Goal: Information Seeking & Learning: Compare options

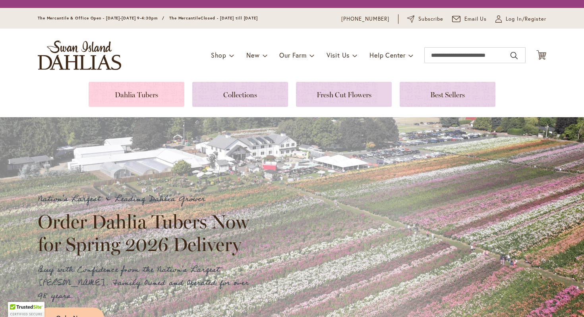
click at [129, 100] on link at bounding box center [137, 94] width 96 height 25
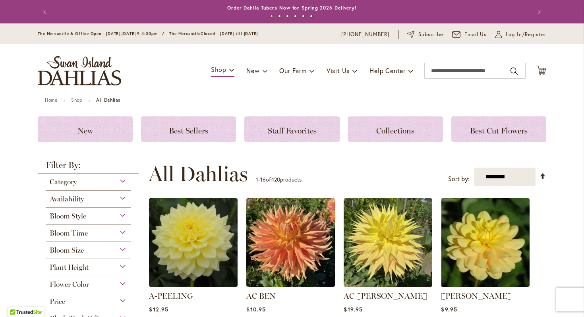
click at [542, 176] on link "Set Descending Direction" at bounding box center [543, 175] width 7 height 9
click at [499, 169] on select "**********" at bounding box center [506, 177] width 62 height 19
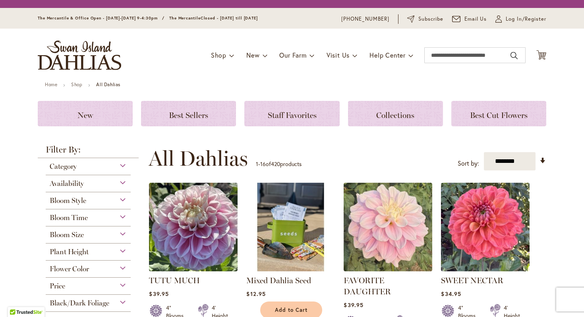
click at [494, 186] on span at bounding box center [485, 227] width 89 height 89
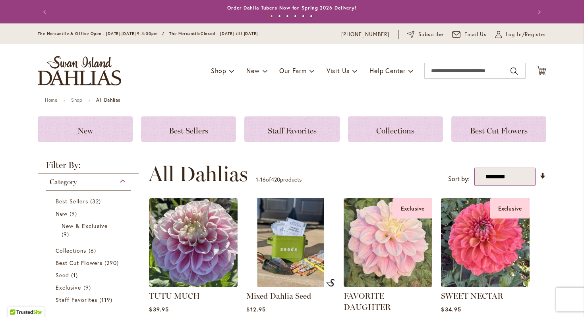
click at [520, 181] on select "**********" at bounding box center [506, 177] width 62 height 19
select select "****"
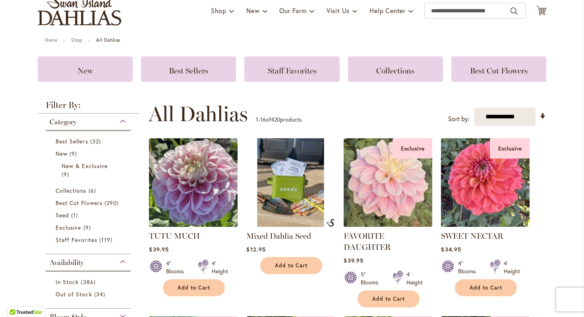
scroll to position [61, 0]
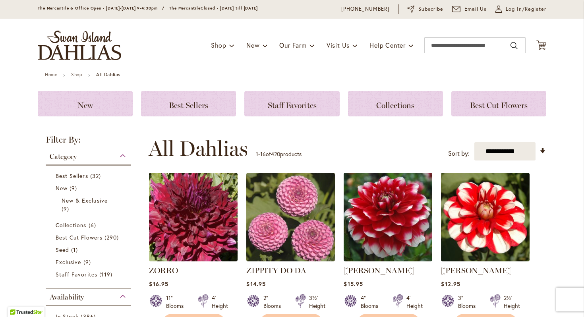
scroll to position [37, 0]
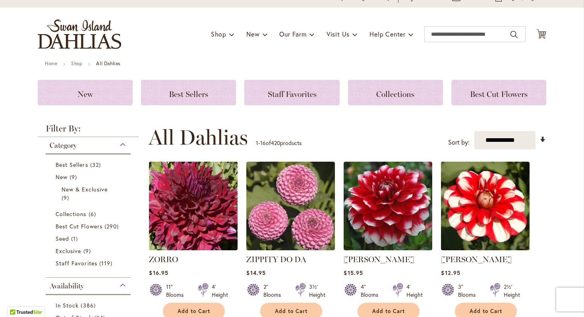
click at [543, 139] on link "Set Ascending Direction" at bounding box center [543, 139] width 7 height 9
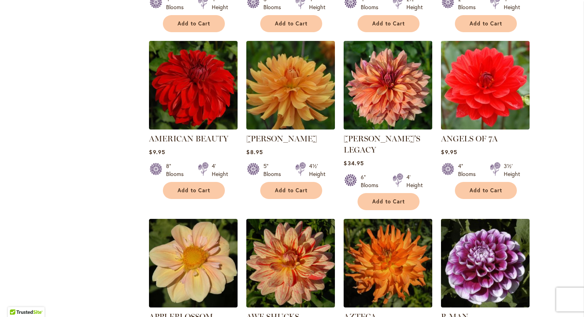
scroll to position [472, 0]
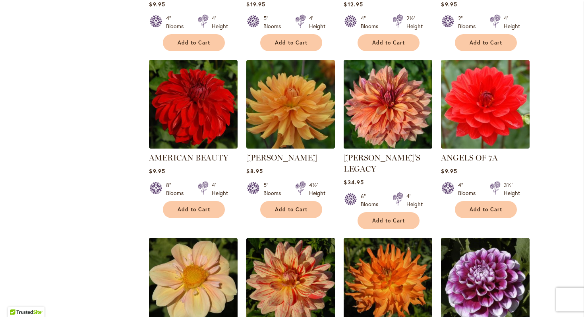
click at [381, 116] on img at bounding box center [388, 104] width 93 height 93
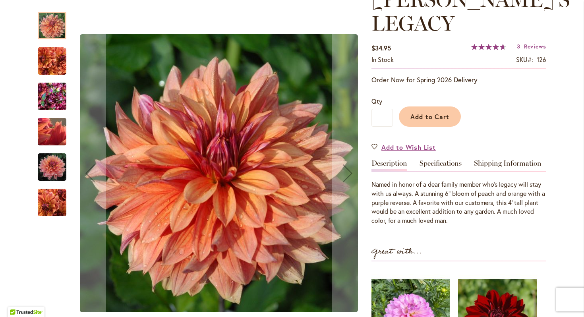
scroll to position [130, 0]
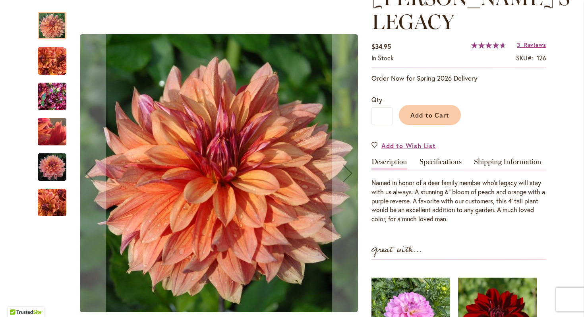
click at [49, 170] on img "Andy's Legacy" at bounding box center [52, 167] width 29 height 29
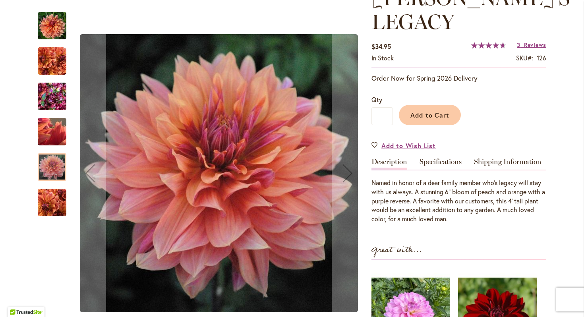
click at [48, 142] on img "Andy's Legacy" at bounding box center [51, 132] width 57 height 43
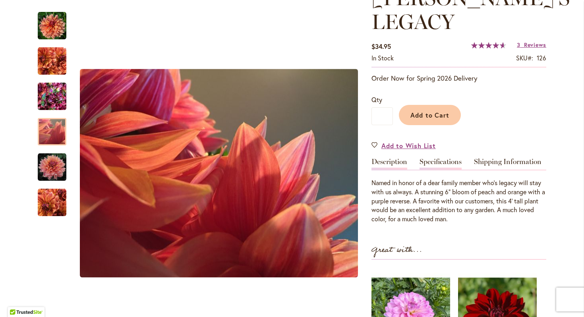
click at [441, 158] on link "Specifications" at bounding box center [441, 164] width 42 height 12
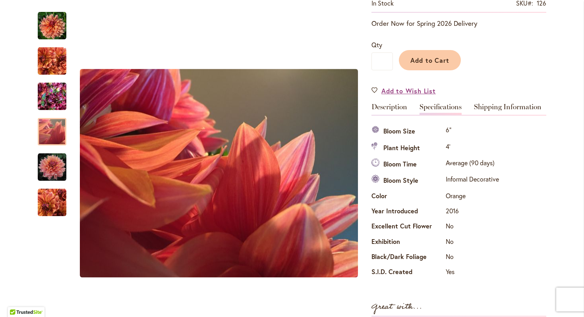
scroll to position [180, 0]
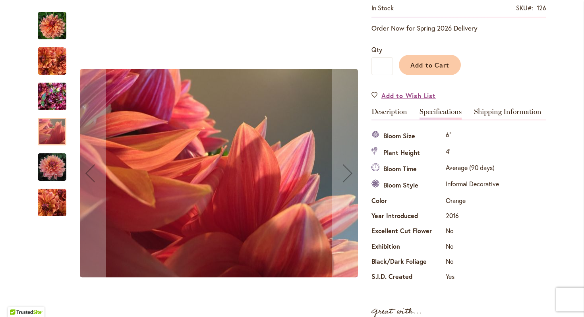
click at [63, 139] on div at bounding box center [52, 131] width 29 height 27
click at [42, 132] on div at bounding box center [52, 131] width 29 height 27
click at [53, 100] on img "Andy's Legacy" at bounding box center [52, 97] width 29 height 38
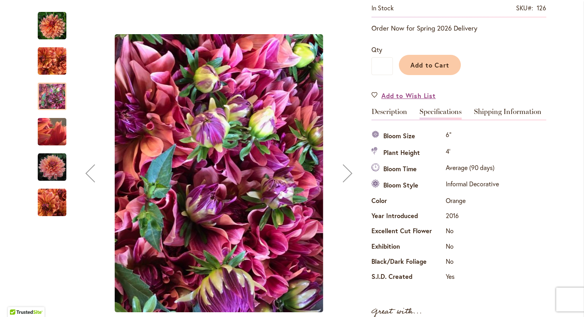
click at [48, 57] on img "Andy's Legacy" at bounding box center [52, 61] width 29 height 29
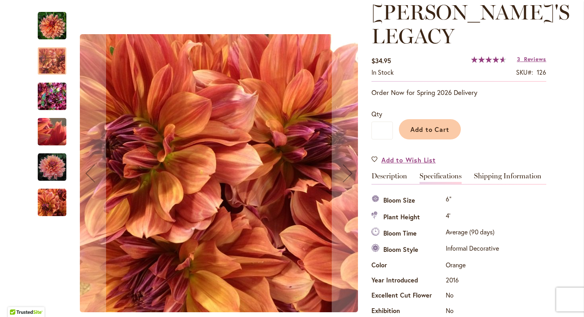
scroll to position [0, 0]
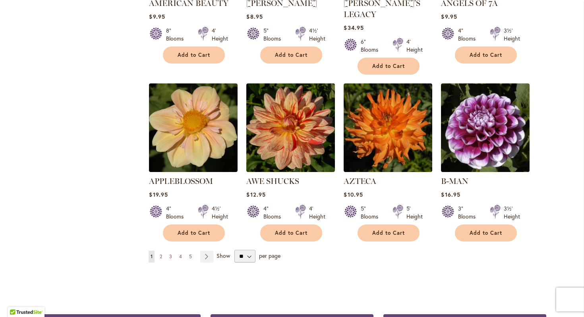
scroll to position [625, 0]
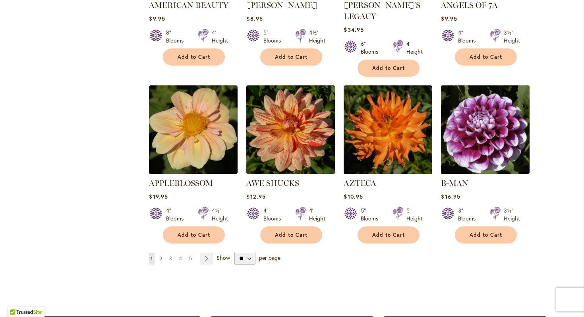
click at [473, 113] on img at bounding box center [485, 129] width 93 height 93
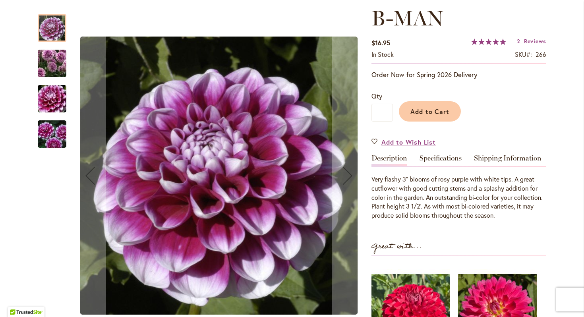
scroll to position [116, 0]
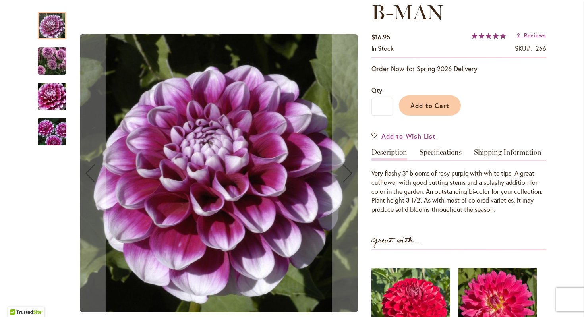
click at [55, 94] on img "B-MAN" at bounding box center [51, 97] width 57 height 38
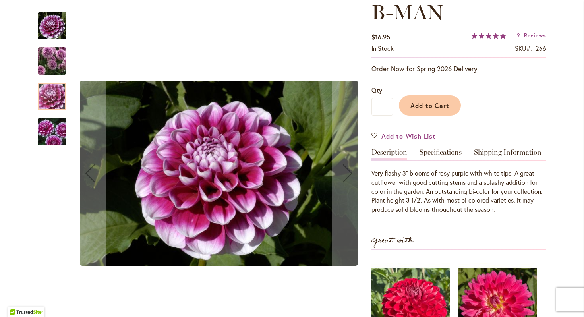
click at [51, 129] on img "B-MAN" at bounding box center [51, 132] width 57 height 38
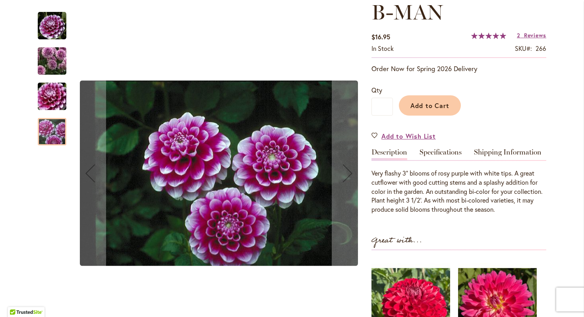
click at [49, 56] on img "B-MAN" at bounding box center [51, 61] width 57 height 50
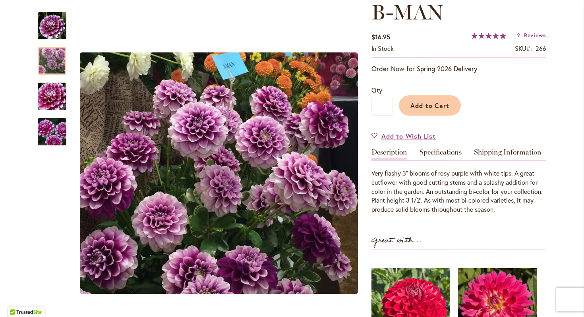
click at [439, 147] on div "B-MAN $16.95 In stock SKU 266 Rating: 100 % of 100 2 Reviews Add Your Review Or…" at bounding box center [459, 224] width 175 height 448
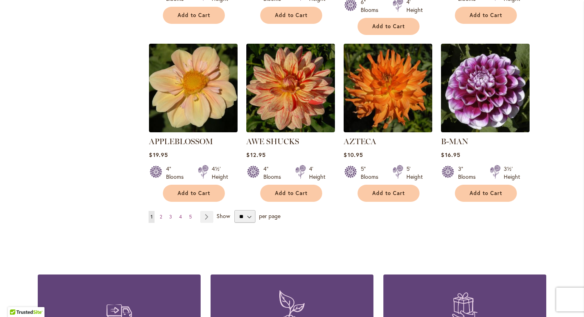
scroll to position [665, 0]
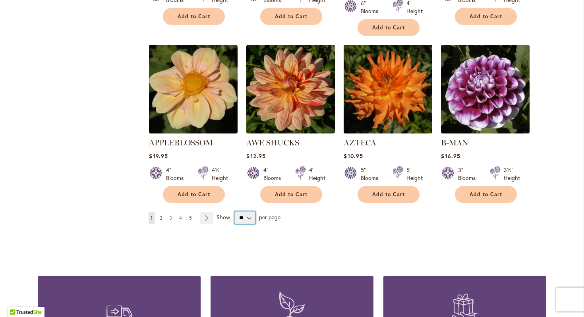
click at [251, 211] on select "** ** ** **" at bounding box center [245, 217] width 21 height 13
select select "**"
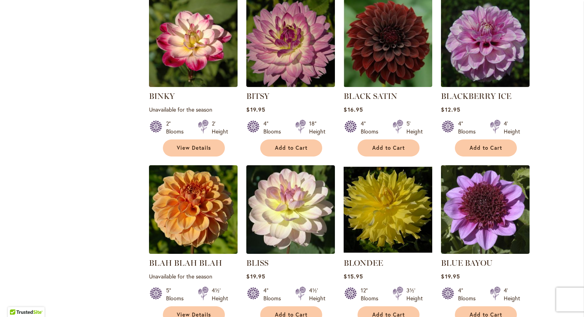
scroll to position [1560, 0]
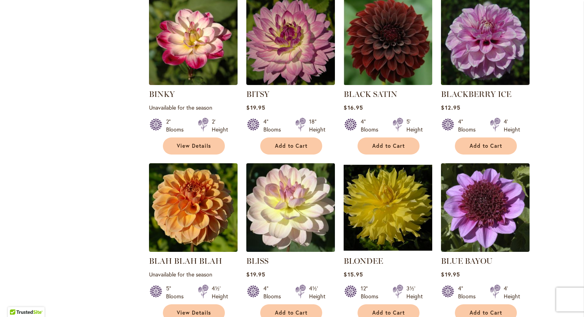
click at [294, 178] on img at bounding box center [290, 207] width 93 height 93
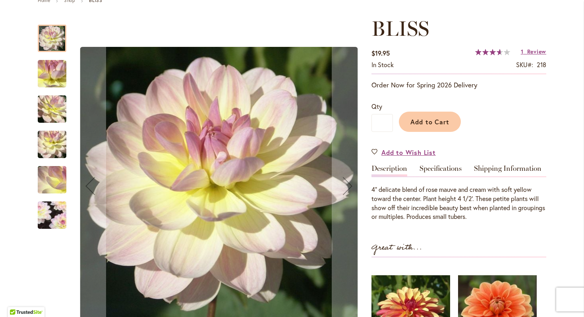
scroll to position [101, 0]
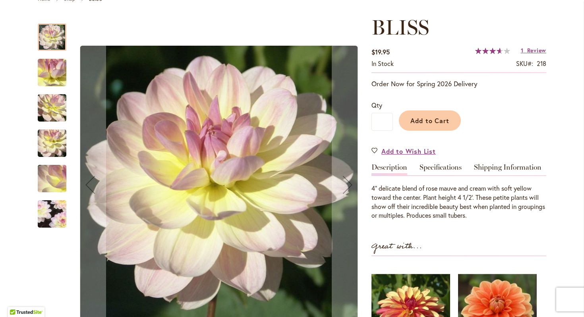
click at [61, 209] on img "BLISS" at bounding box center [52, 214] width 55 height 55
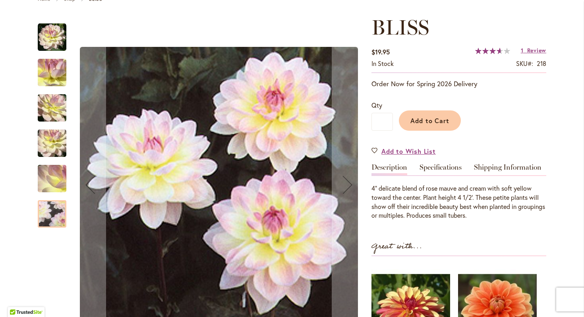
click at [51, 41] on img "BLISS" at bounding box center [52, 37] width 29 height 29
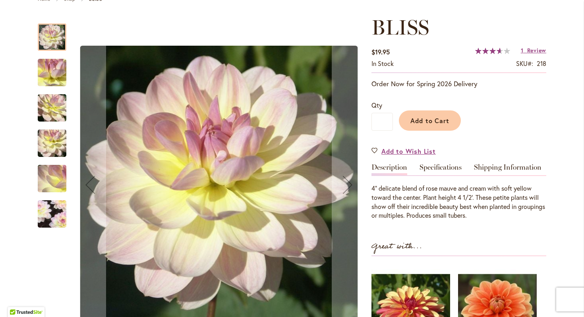
click at [55, 74] on img "BLISS" at bounding box center [51, 72] width 57 height 43
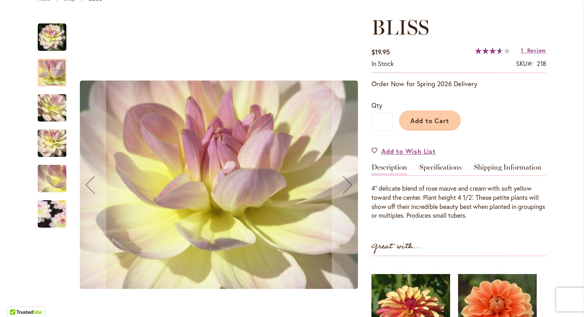
click at [56, 110] on img "BLISS" at bounding box center [51, 108] width 57 height 43
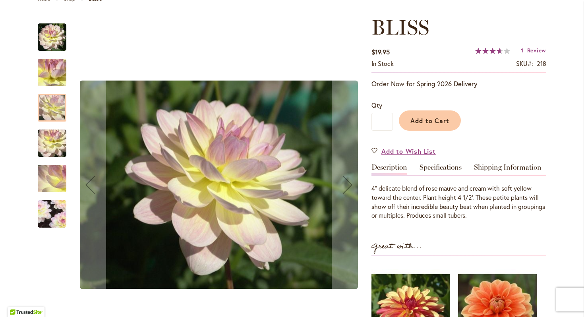
click at [58, 144] on img "BLISS" at bounding box center [51, 143] width 57 height 43
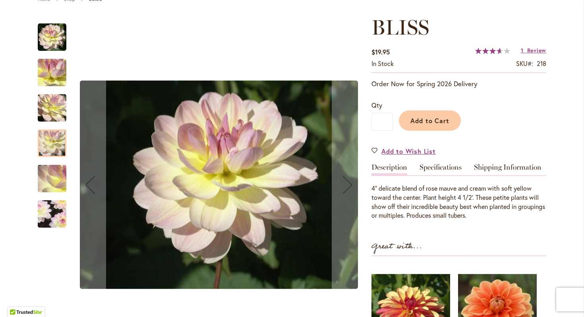
click at [58, 184] on img "BLISS" at bounding box center [51, 178] width 57 height 43
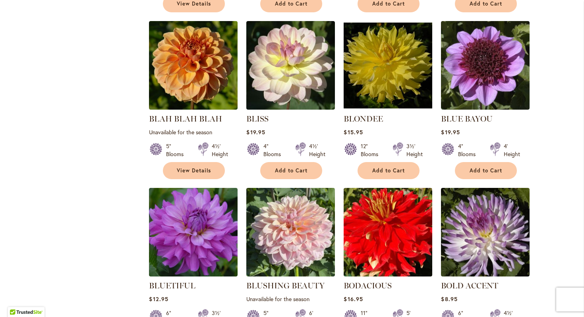
scroll to position [1703, 0]
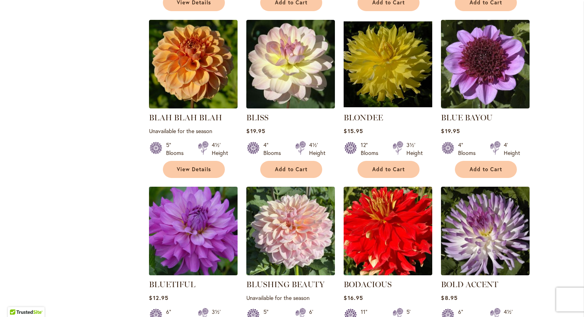
click at [206, 200] on img at bounding box center [193, 231] width 93 height 93
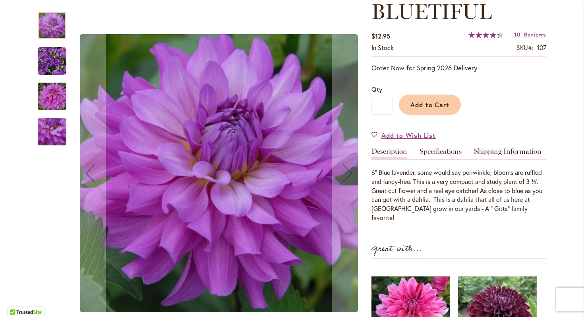
scroll to position [119, 0]
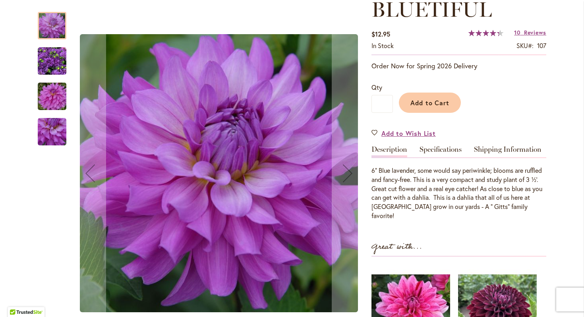
click at [47, 135] on img "Bluetiful" at bounding box center [52, 132] width 29 height 29
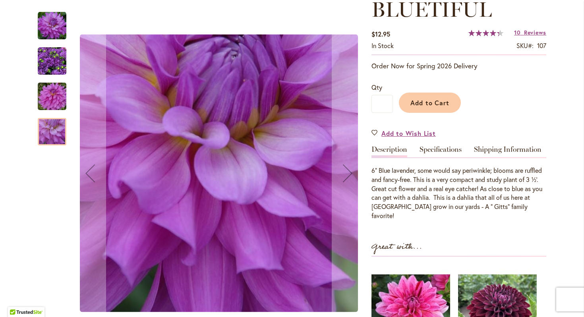
click at [43, 61] on img "Bluetiful" at bounding box center [52, 61] width 29 height 29
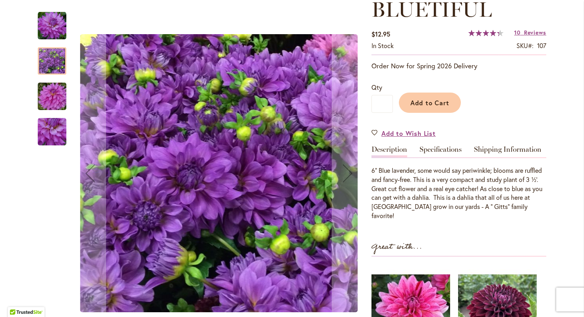
click at [60, 87] on img "Bluetiful" at bounding box center [51, 97] width 57 height 38
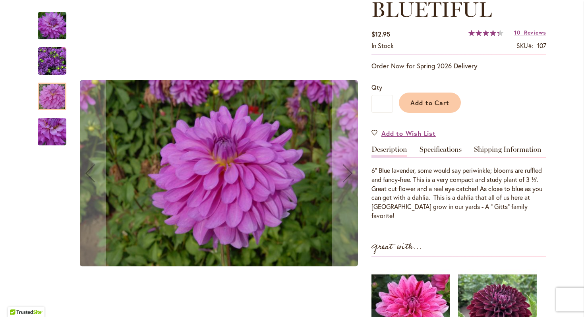
click at [55, 27] on img "Bluetiful" at bounding box center [52, 26] width 29 height 29
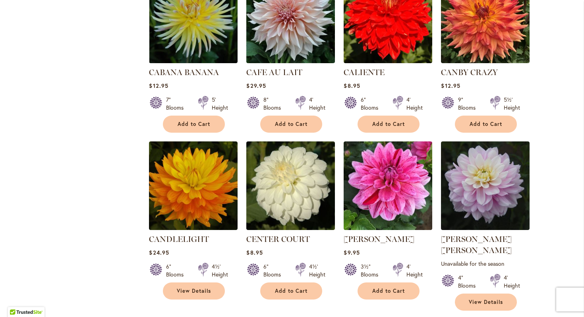
scroll to position [2595, 0]
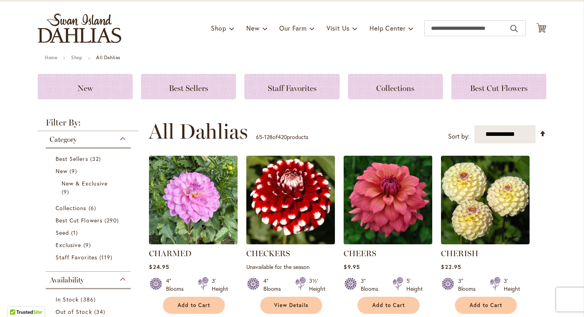
scroll to position [42, 0]
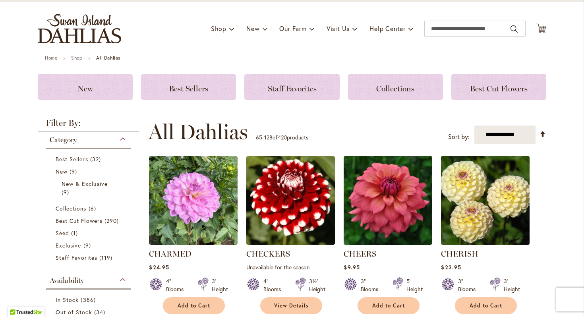
click at [504, 203] on img at bounding box center [485, 200] width 93 height 93
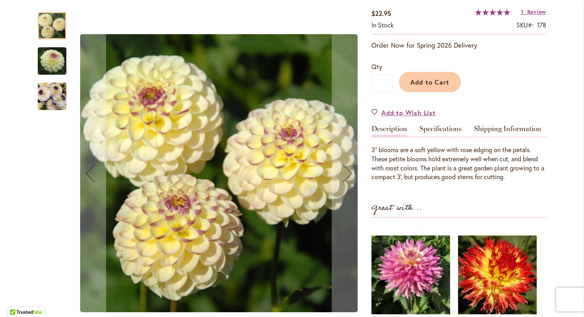
scroll to position [146, 0]
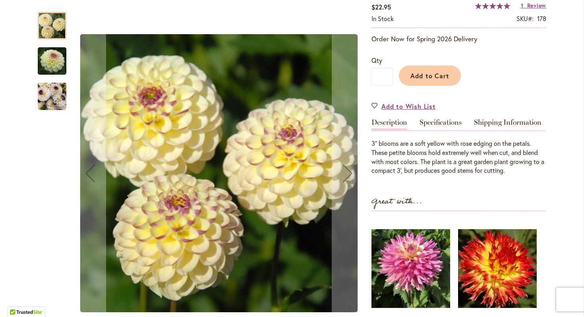
click at [57, 97] on img "CHERISH" at bounding box center [52, 97] width 29 height 38
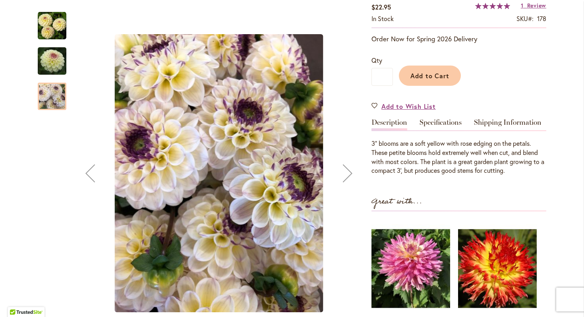
click at [53, 58] on img "CHERISH" at bounding box center [51, 61] width 57 height 38
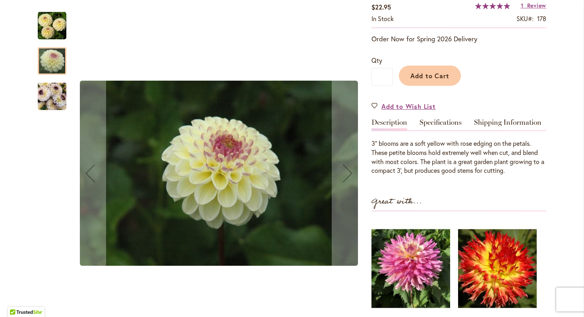
click at [52, 99] on img "CHERISH" at bounding box center [52, 97] width 29 height 38
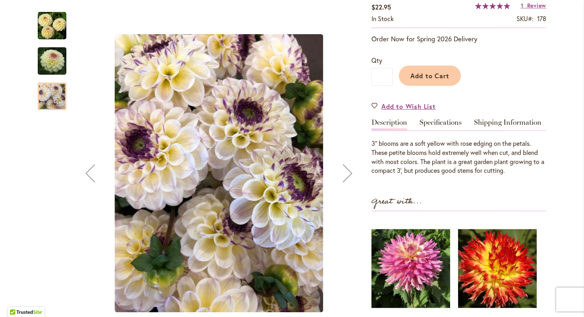
click at [50, 26] on img "CHERISH" at bounding box center [52, 26] width 29 height 29
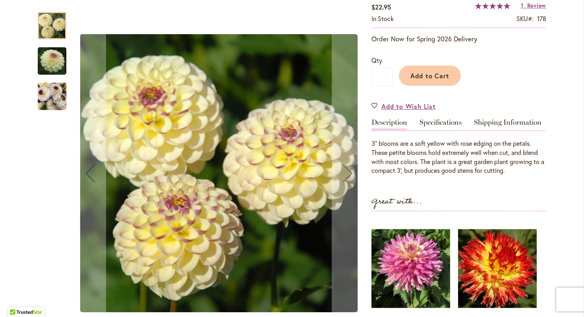
click at [50, 94] on img "CHERISH" at bounding box center [52, 97] width 29 height 38
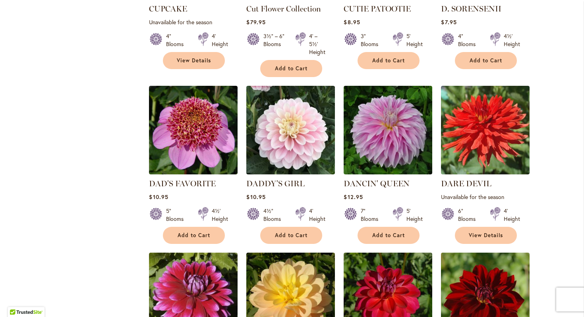
scroll to position [1344, 0]
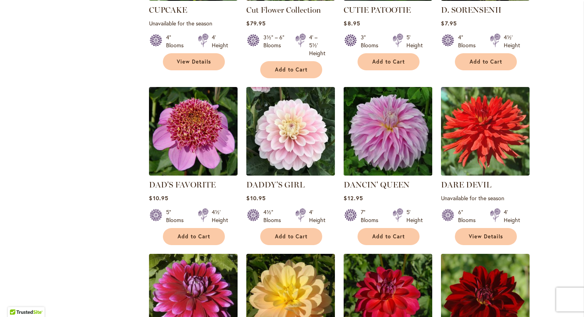
click at [394, 88] on img at bounding box center [388, 131] width 93 height 93
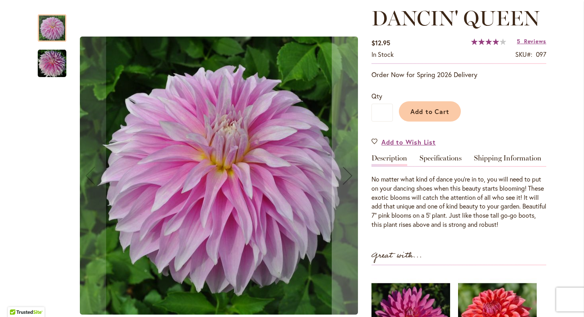
scroll to position [109, 0]
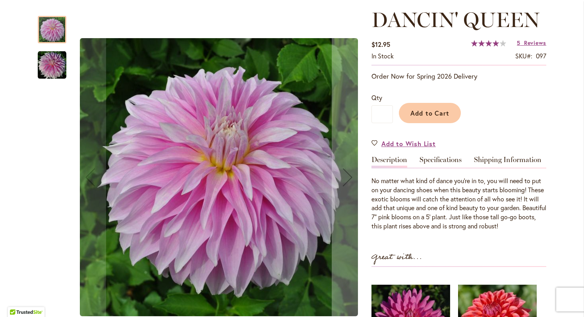
click at [52, 73] on img "Dancin' Queen" at bounding box center [52, 65] width 29 height 29
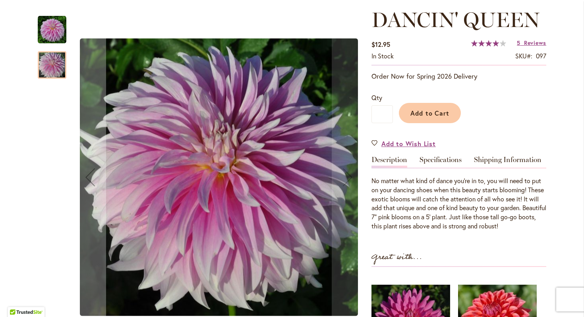
click at [45, 28] on img "Dancin' Queen" at bounding box center [52, 30] width 29 height 29
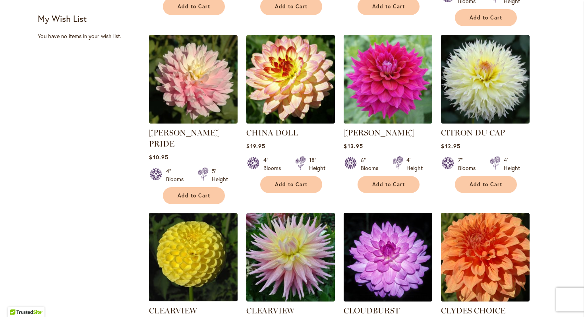
scroll to position [496, 0]
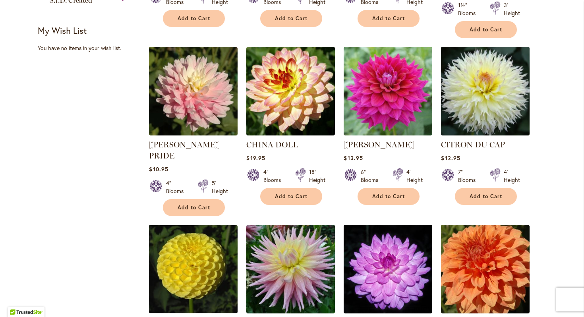
click at [498, 76] on img at bounding box center [485, 91] width 93 height 93
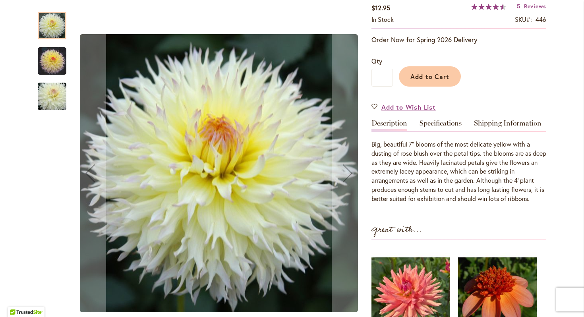
scroll to position [149, 0]
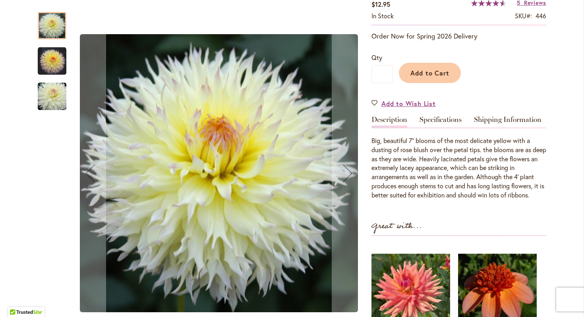
click at [52, 63] on img "CITRON DU CAP" at bounding box center [52, 61] width 29 height 29
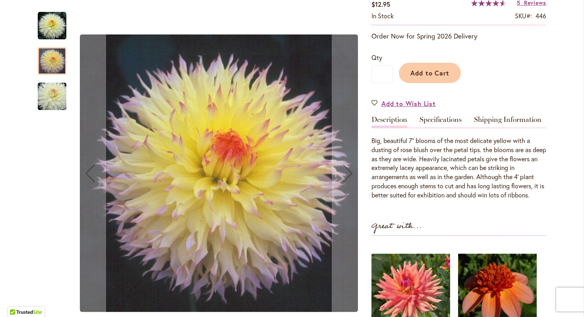
click at [52, 90] on img "CITRON DU CAP" at bounding box center [51, 97] width 57 height 38
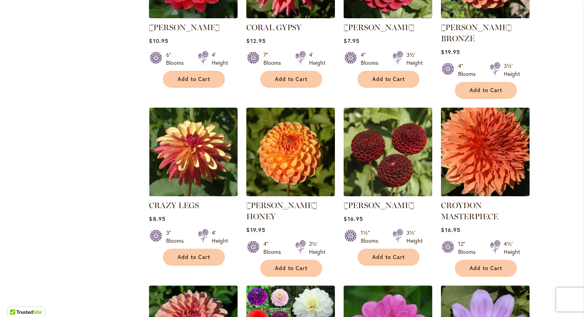
scroll to position [968, 0]
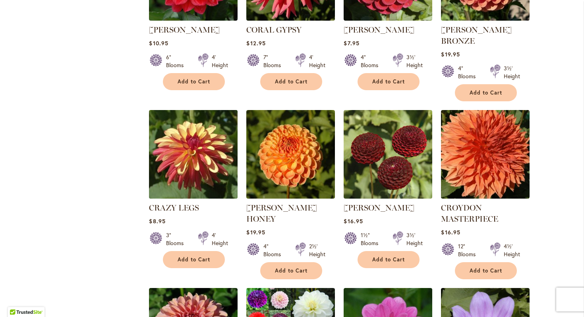
click at [150, 108] on img at bounding box center [193, 154] width 93 height 93
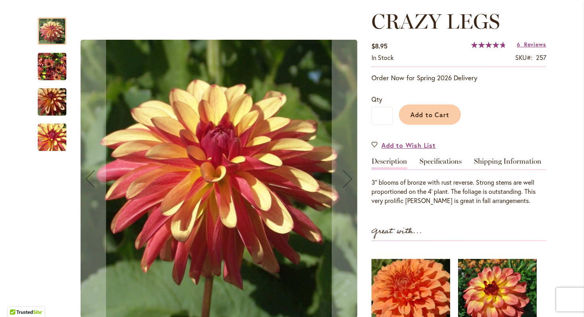
scroll to position [114, 0]
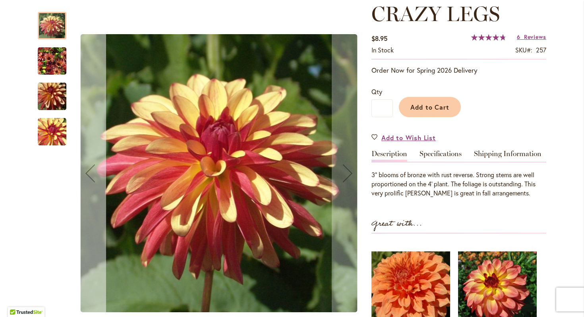
click at [56, 135] on img "CRAZY LEGS" at bounding box center [52, 132] width 29 height 29
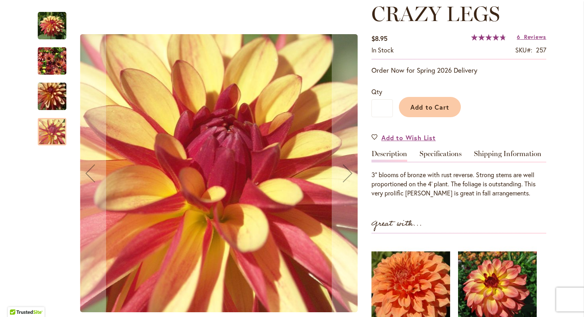
click at [49, 96] on img "CRAZY LEGS" at bounding box center [51, 97] width 57 height 38
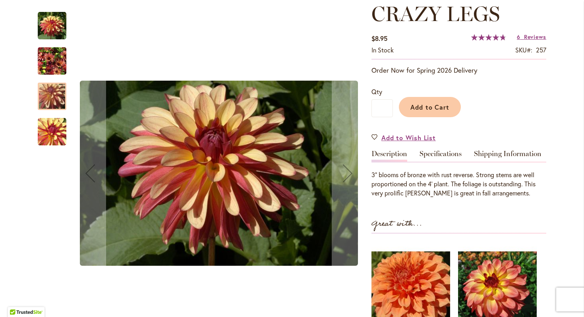
click at [48, 59] on img "CRAZY LEGS" at bounding box center [52, 61] width 29 height 38
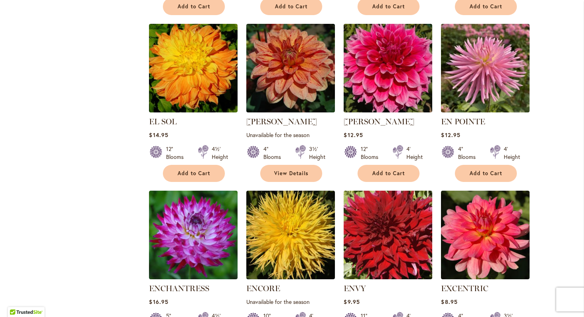
scroll to position [2268, 0]
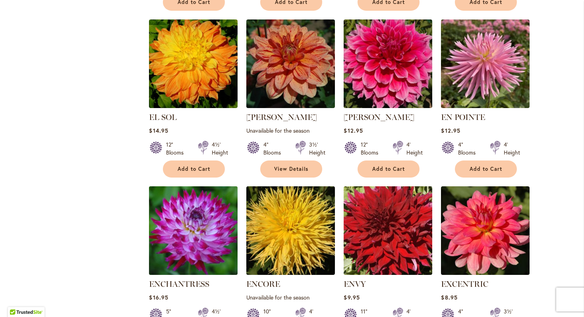
click at [181, 190] on img at bounding box center [193, 230] width 93 height 93
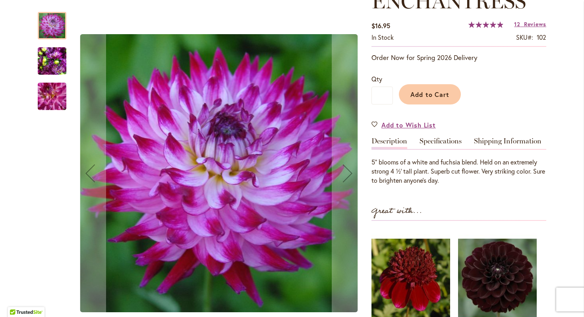
scroll to position [126, 0]
click at [48, 64] on img "Enchantress" at bounding box center [52, 61] width 29 height 38
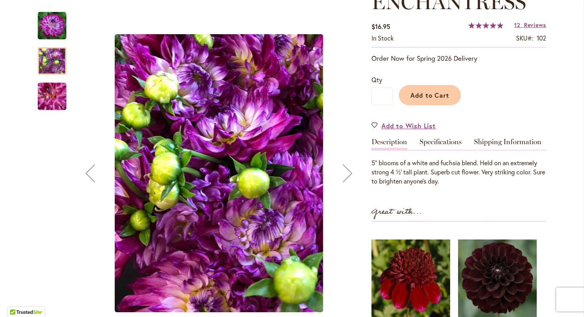
click at [50, 95] on img "Enchantress" at bounding box center [51, 97] width 57 height 50
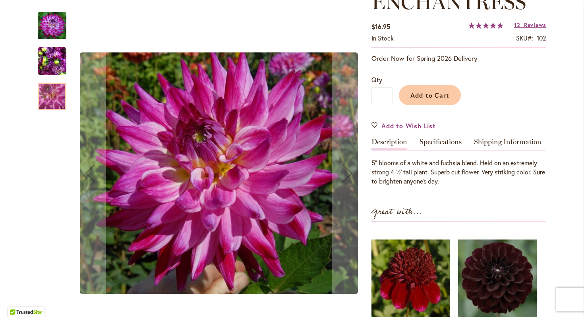
click at [54, 24] on img "Enchantress" at bounding box center [52, 26] width 29 height 29
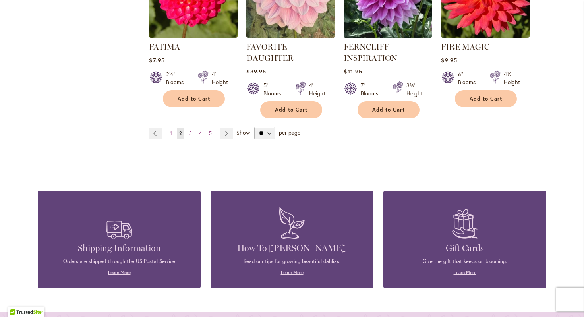
scroll to position [2797, 0]
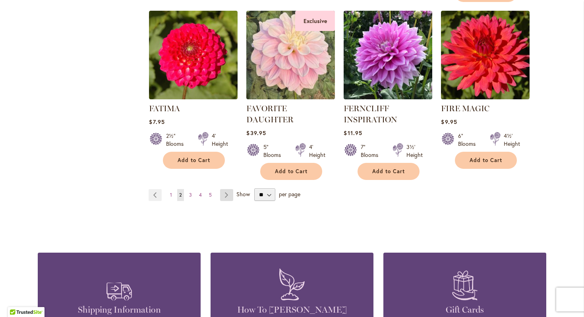
click at [227, 189] on link "Page Next" at bounding box center [226, 195] width 13 height 12
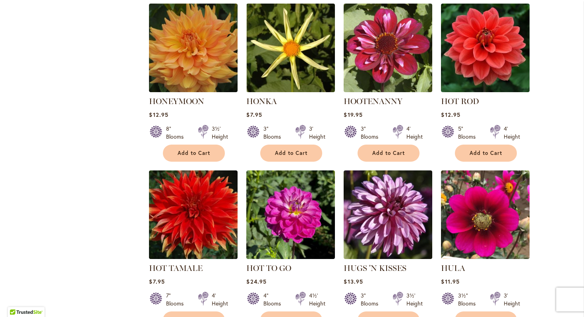
scroll to position [2632, 0]
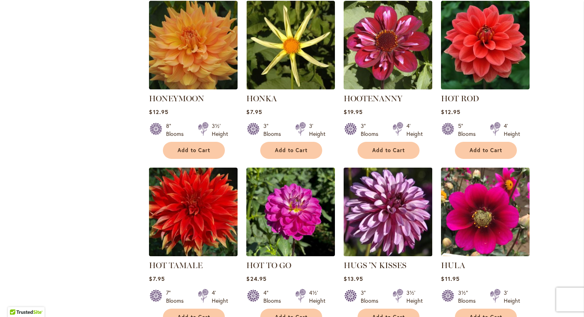
click at [396, 166] on img at bounding box center [388, 212] width 93 height 93
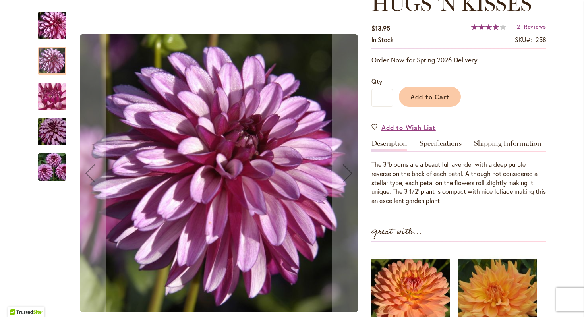
scroll to position [133, 0]
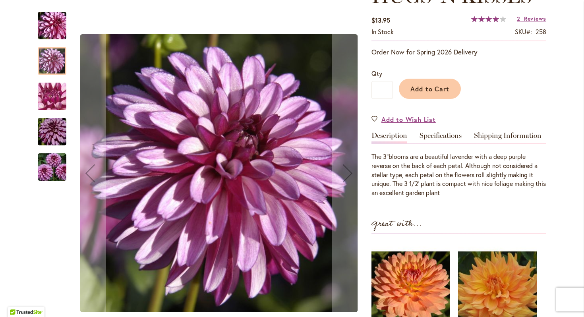
click at [54, 70] on div at bounding box center [52, 60] width 29 height 27
click at [51, 61] on div at bounding box center [52, 60] width 29 height 27
click at [48, 67] on div at bounding box center [52, 60] width 29 height 27
click at [43, 104] on img "HUGS 'N KISSES" at bounding box center [51, 96] width 57 height 43
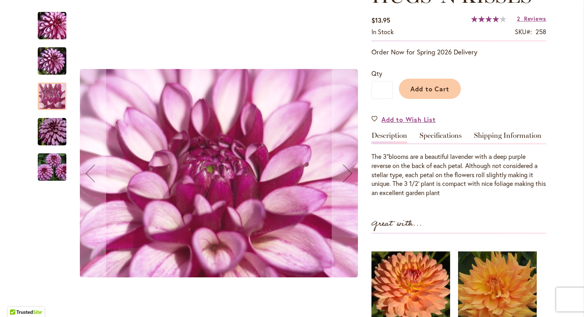
click at [52, 126] on img "HUGS 'N KISSES" at bounding box center [51, 132] width 57 height 38
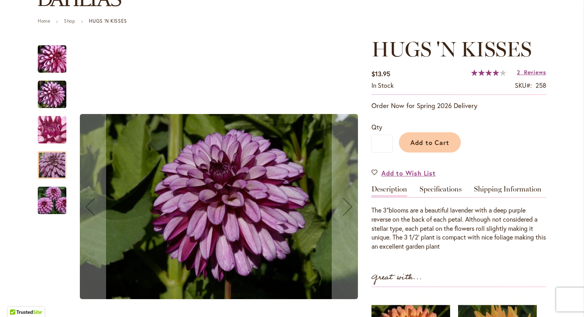
scroll to position [81, 0]
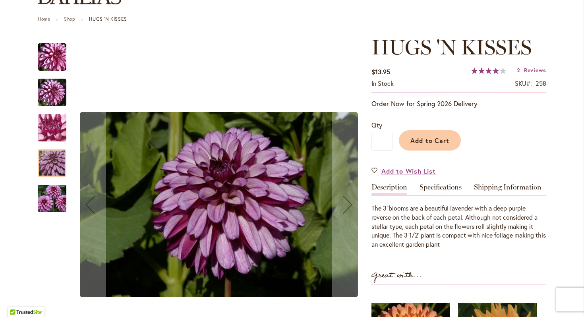
click at [65, 190] on img "HUGS 'N KISSES" at bounding box center [51, 199] width 57 height 38
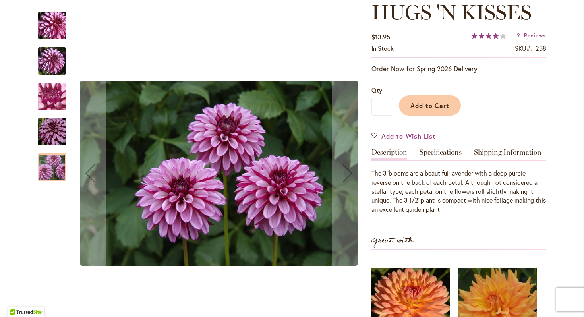
scroll to position [138, 0]
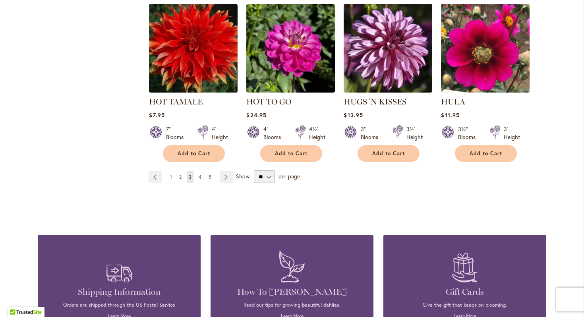
scroll to position [2796, 0]
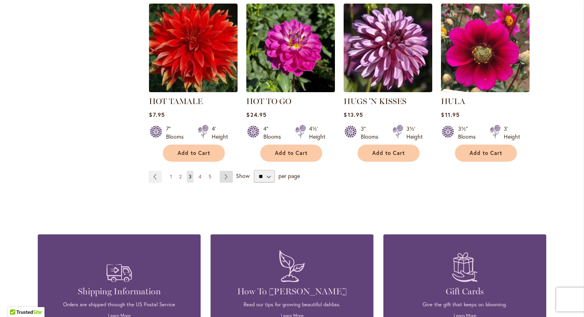
click at [228, 171] on link "Page Next" at bounding box center [226, 177] width 13 height 12
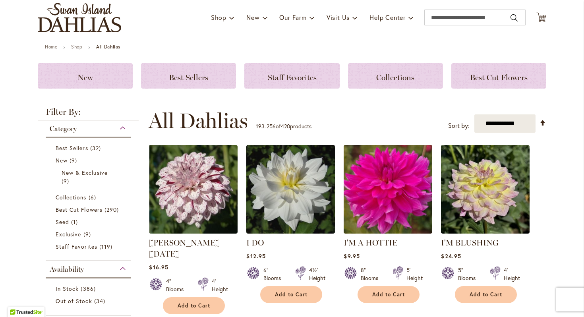
scroll to position [54, 0]
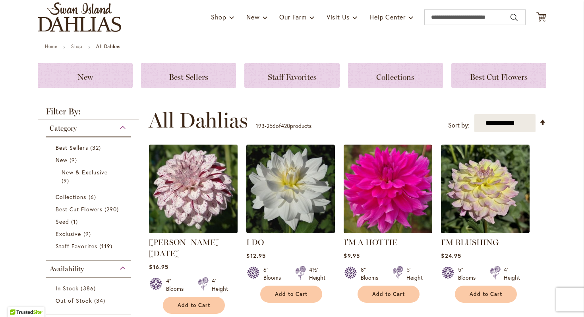
click at [191, 185] on img at bounding box center [193, 189] width 93 height 93
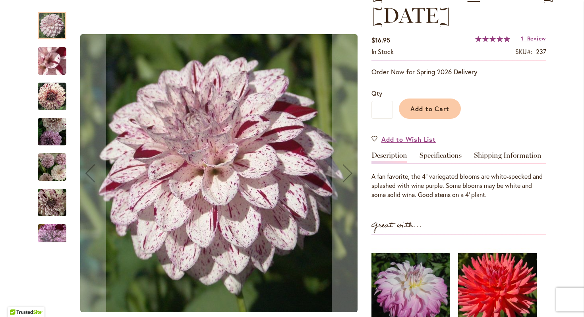
scroll to position [136, 0]
click at [52, 109] on img "HULIN'S CARNIVAL" at bounding box center [52, 96] width 29 height 29
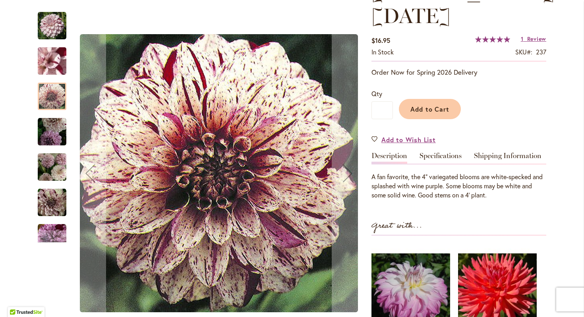
click at [50, 64] on img "HULIN'S CARNIVAL" at bounding box center [51, 61] width 57 height 43
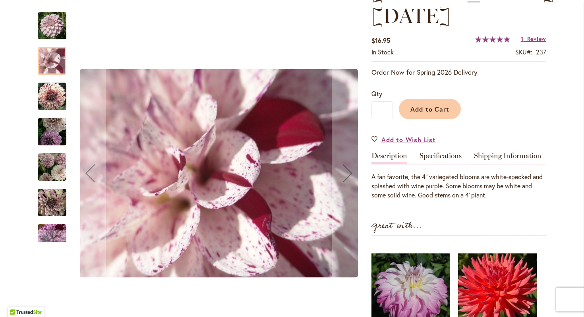
click at [56, 96] on img "HULIN'S CARNIVAL" at bounding box center [52, 96] width 29 height 29
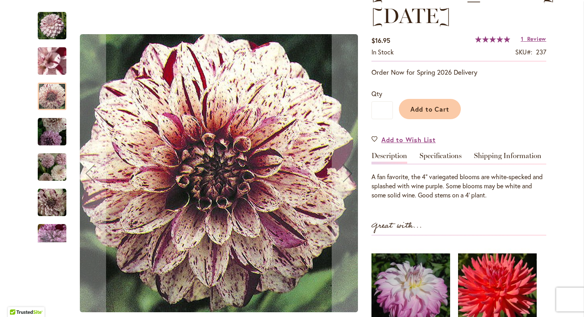
click at [60, 132] on img "HULIN'S CARNIVAL" at bounding box center [52, 132] width 29 height 29
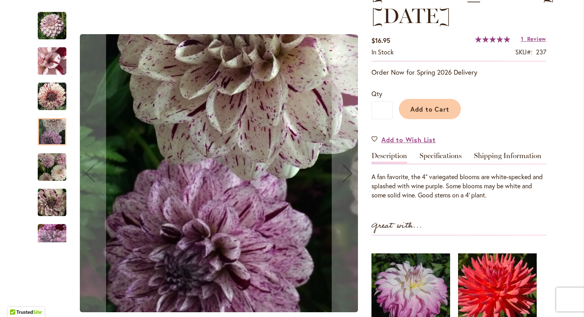
click at [57, 167] on img "HULIN'S CARNIVAL" at bounding box center [52, 167] width 29 height 31
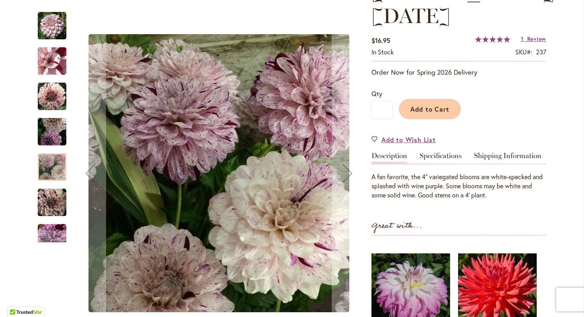
click at [60, 199] on img "HULIN'S CARNIVAL" at bounding box center [52, 202] width 29 height 29
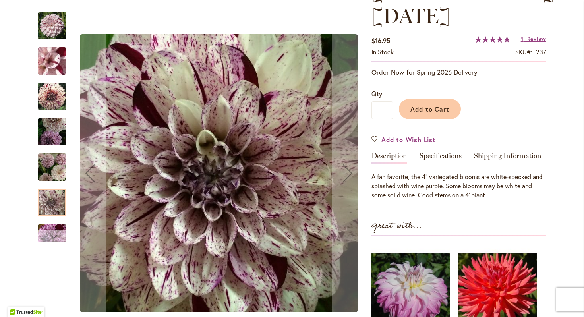
click at [52, 238] on div "Next" at bounding box center [52, 237] width 12 height 12
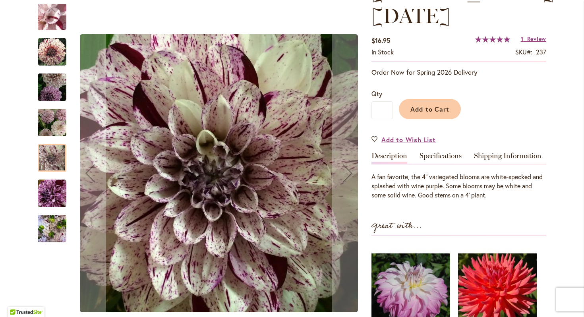
click at [50, 194] on img "HULIN'S CARNIVAL" at bounding box center [52, 193] width 29 height 29
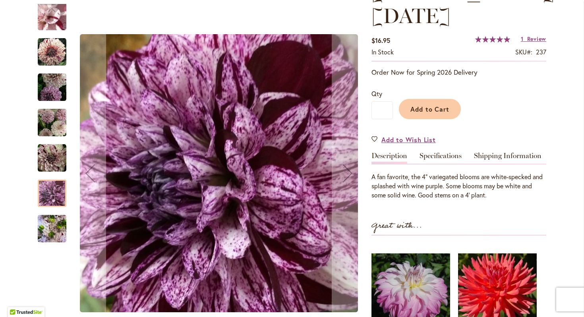
click at [53, 229] on img "HULIN'S CARNIVAL" at bounding box center [52, 229] width 29 height 38
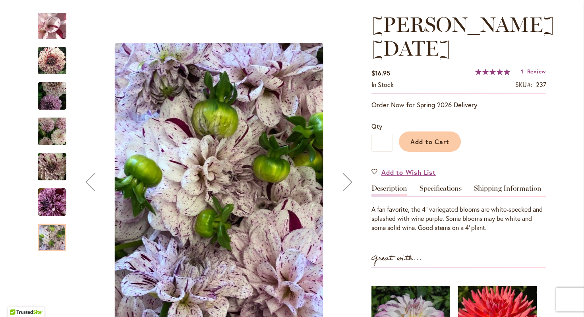
scroll to position [103, 0]
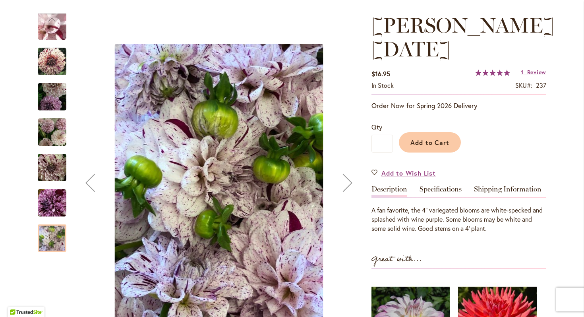
click at [52, 25] on div "Previous" at bounding box center [52, 20] width 12 height 12
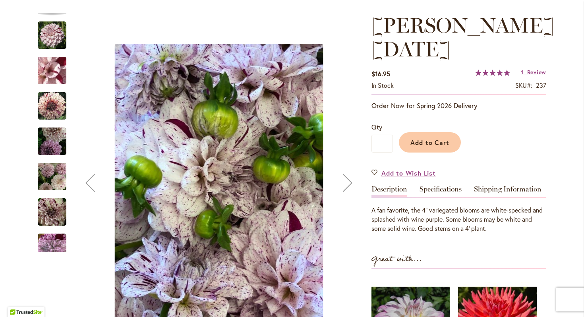
click at [54, 72] on img "HULIN'S CARNIVAL" at bounding box center [51, 70] width 57 height 43
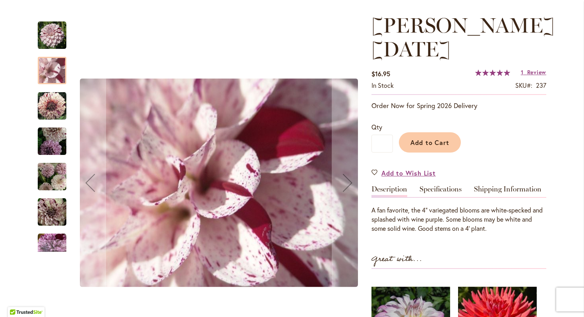
click at [50, 104] on img "HULIN'S CARNIVAL" at bounding box center [52, 106] width 29 height 29
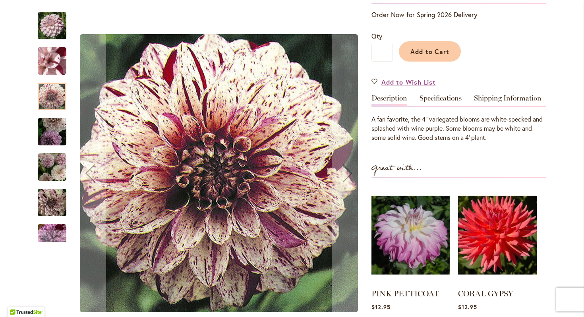
scroll to position [216, 0]
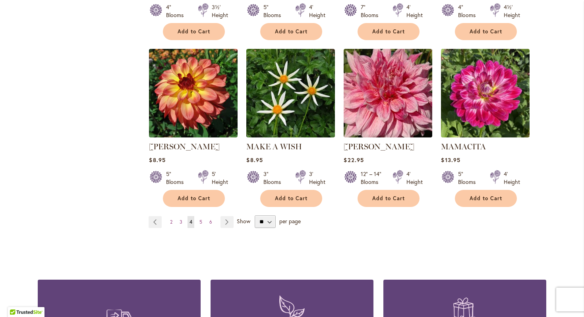
scroll to position [2716, 0]
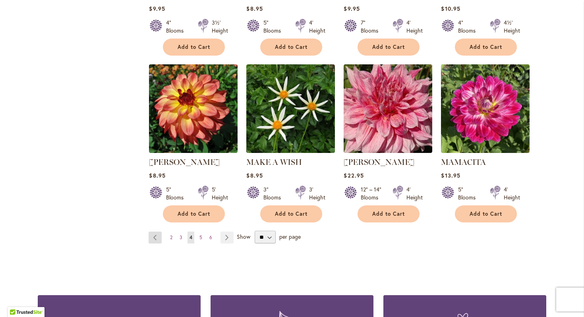
click at [156, 232] on link "Page Previous" at bounding box center [155, 238] width 13 height 12
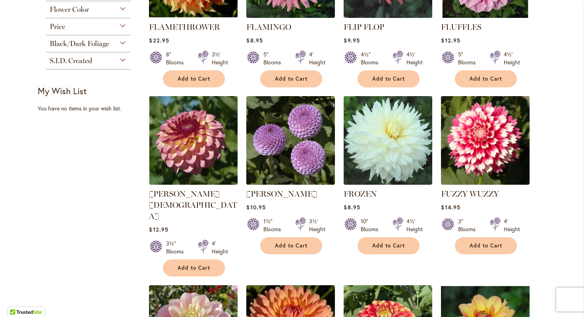
scroll to position [436, 0]
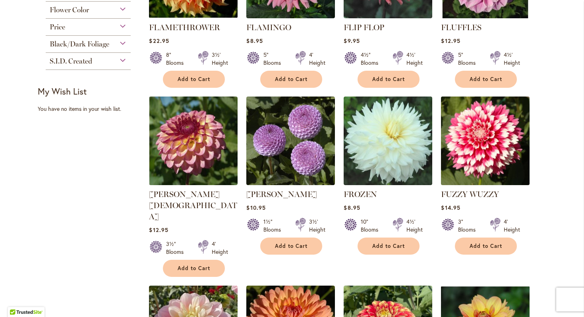
click at [504, 136] on img at bounding box center [485, 141] width 93 height 93
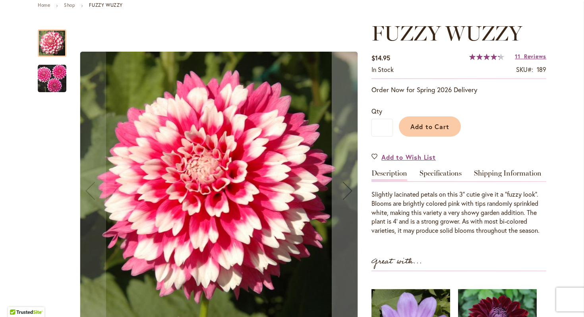
scroll to position [97, 0]
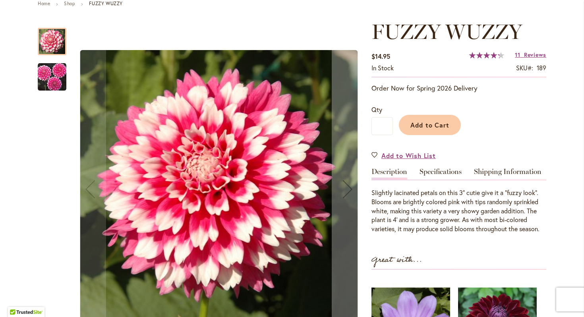
click at [61, 77] on img "FUZZY WUZZY" at bounding box center [52, 77] width 29 height 29
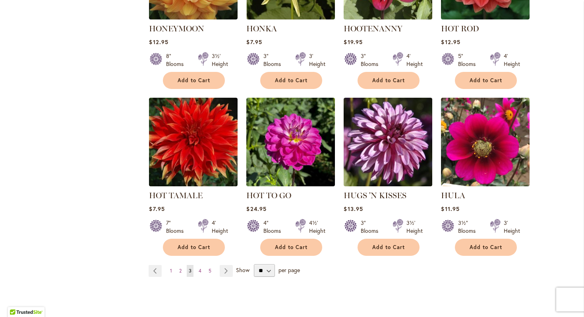
scroll to position [2700, 0]
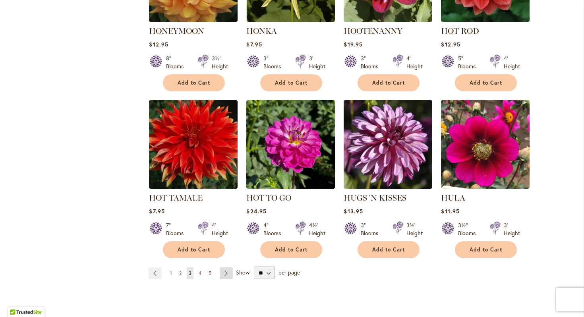
click at [228, 268] on link "Page Next" at bounding box center [226, 274] width 13 height 12
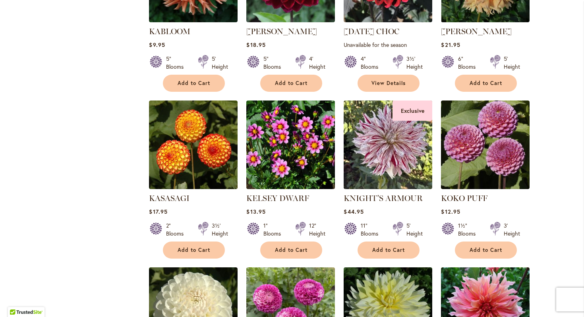
scroll to position [1298, 0]
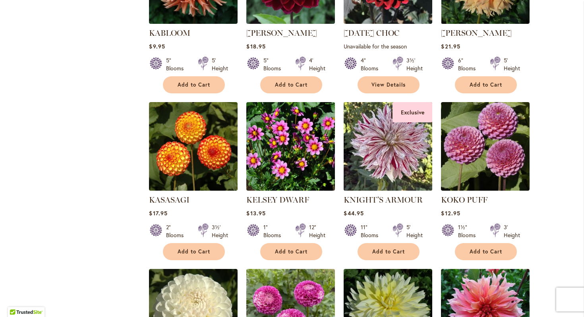
click at [404, 122] on img at bounding box center [388, 146] width 93 height 93
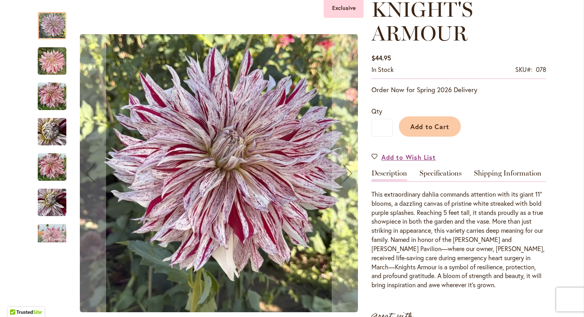
scroll to position [120, 0]
click at [55, 93] on img "KNIGHTS ARMOUR" at bounding box center [52, 96] width 29 height 29
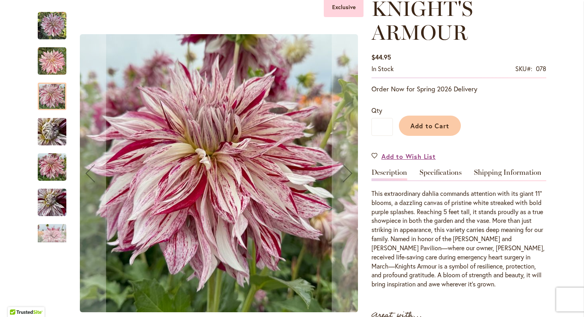
click at [56, 236] on div "Next" at bounding box center [52, 237] width 12 height 12
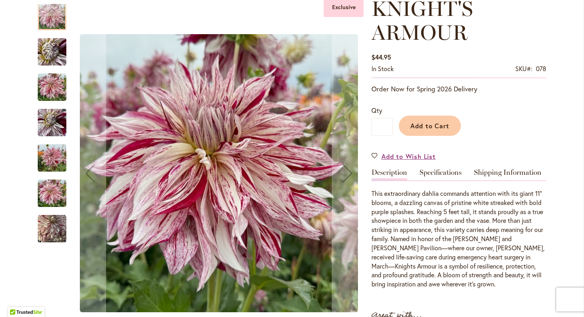
click at [54, 189] on img "KNIGHT'S ARMOUR" at bounding box center [52, 194] width 29 height 38
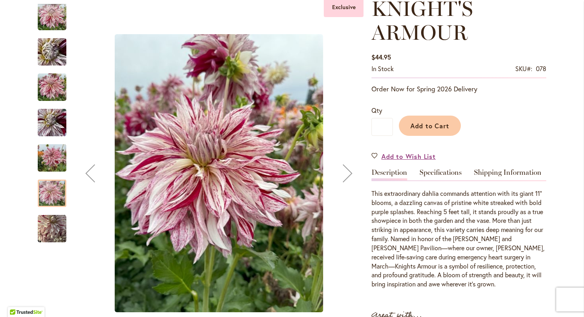
click at [53, 130] on img "KNIGHT'S ARMOUR" at bounding box center [52, 123] width 29 height 38
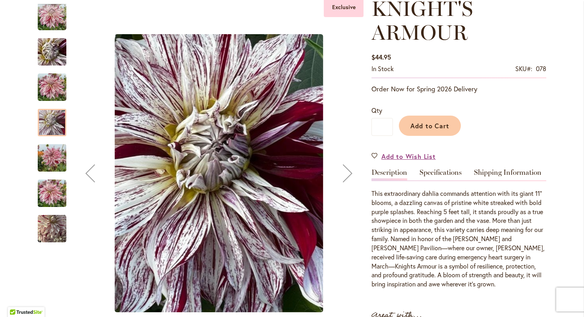
click at [58, 59] on img "KNIGHT'S ARMOUR" at bounding box center [51, 52] width 57 height 43
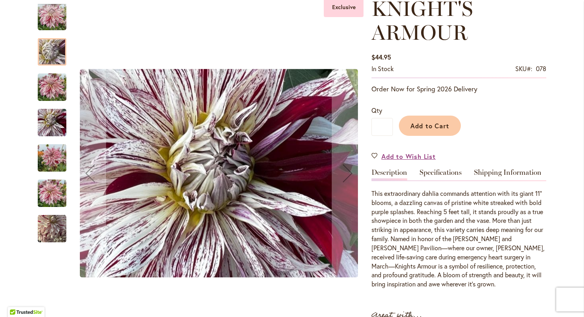
click at [58, 22] on img "KNIGHTS ARMOUR" at bounding box center [52, 16] width 29 height 29
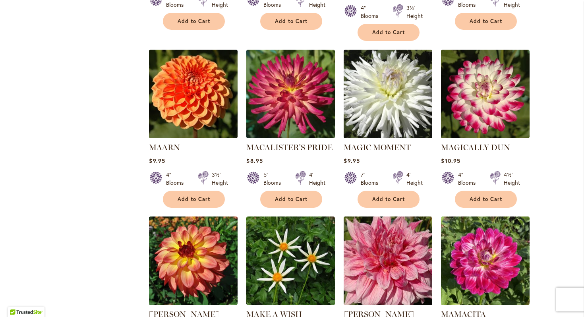
scroll to position [2562, 0]
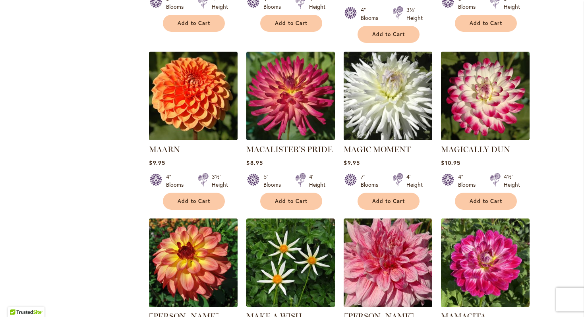
click at [201, 217] on img at bounding box center [193, 263] width 93 height 93
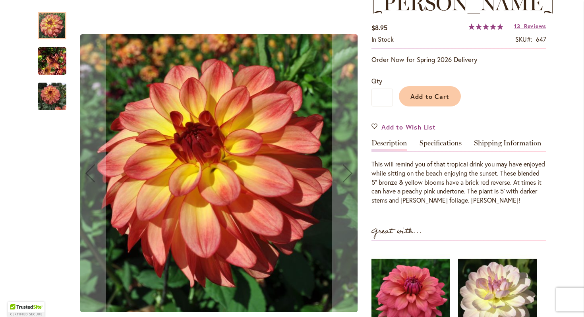
scroll to position [127, 0]
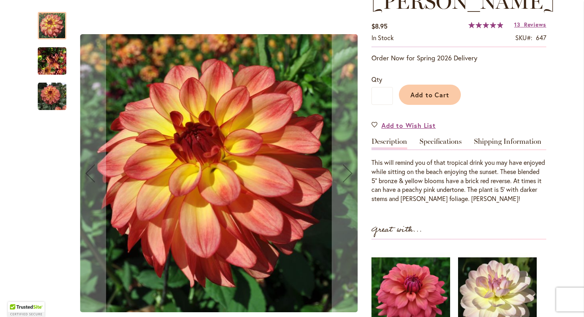
click at [56, 97] on img "MAI TAI" at bounding box center [52, 96] width 29 height 29
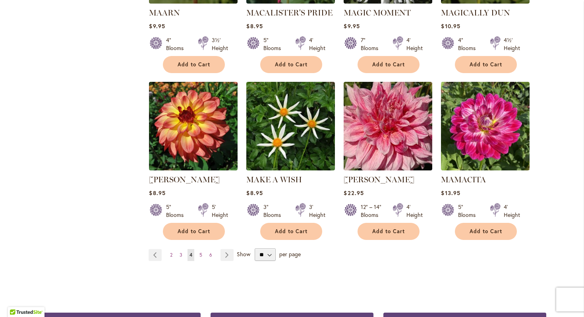
scroll to position [2698, 0]
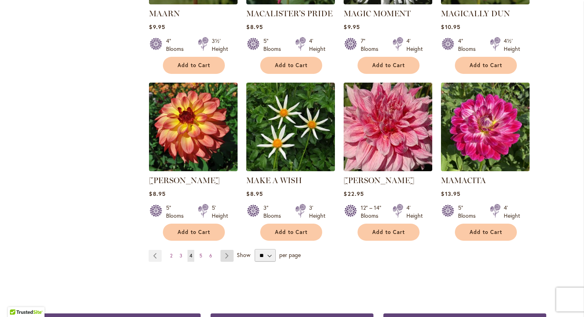
click at [227, 250] on link "Page Next" at bounding box center [227, 256] width 13 height 12
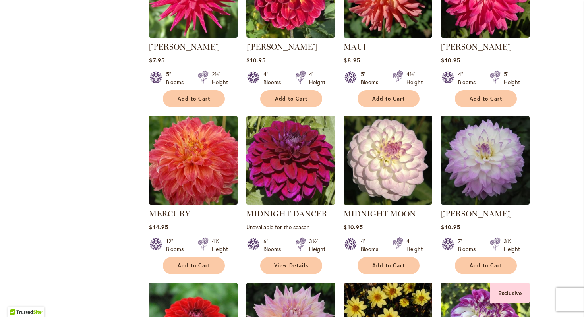
scroll to position [605, 0]
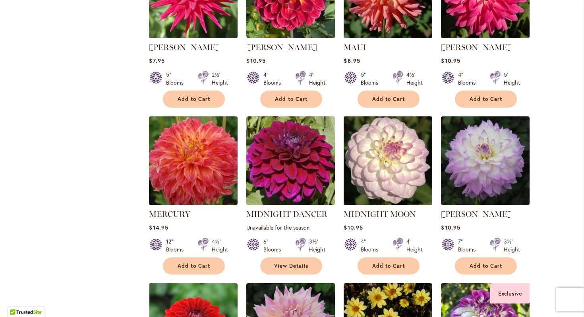
click at [392, 154] on img at bounding box center [388, 160] width 93 height 93
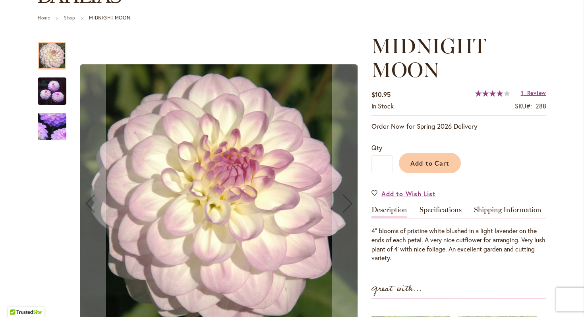
scroll to position [99, 0]
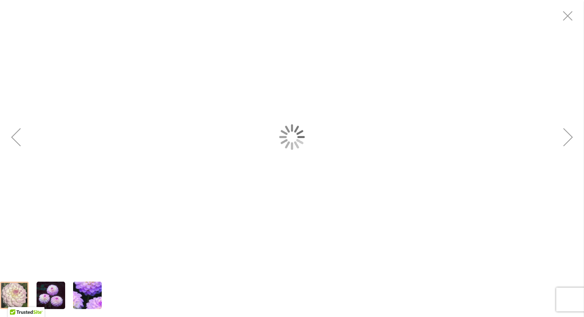
click at [304, 193] on div "MIDNIGHT MOON" at bounding box center [292, 137] width 584 height 274
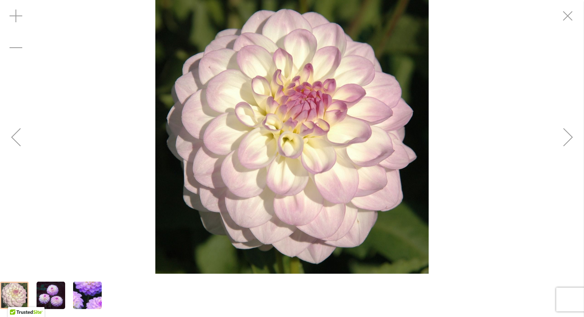
click at [85, 289] on img "MIDNIGHT MOON" at bounding box center [88, 295] width 56 height 55
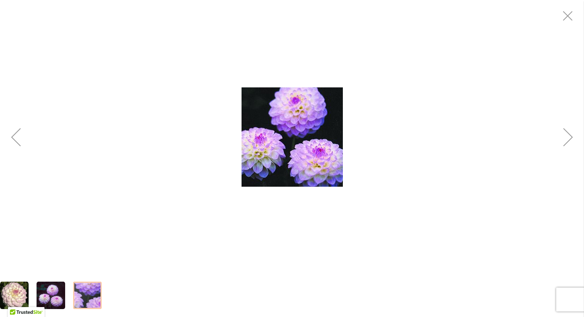
click at [280, 140] on img "MIDNIGHT MOON" at bounding box center [292, 136] width 101 height 99
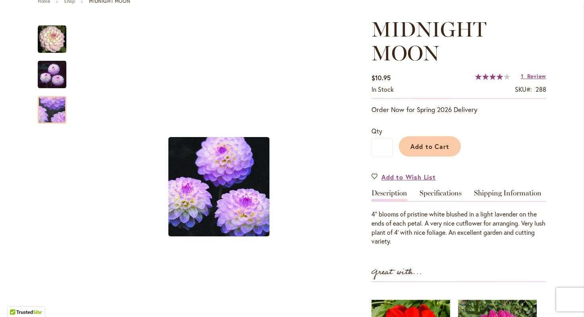
scroll to position [116, 0]
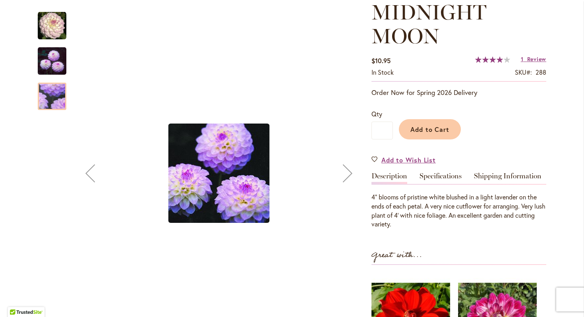
click at [58, 68] on img "MIDNIGHT MOON" at bounding box center [52, 61] width 29 height 29
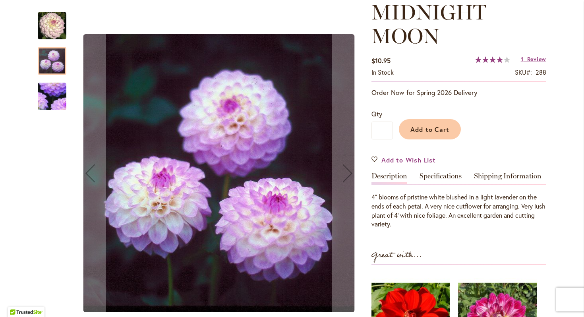
click at [52, 92] on img "MIDNIGHT MOON" at bounding box center [52, 96] width 56 height 55
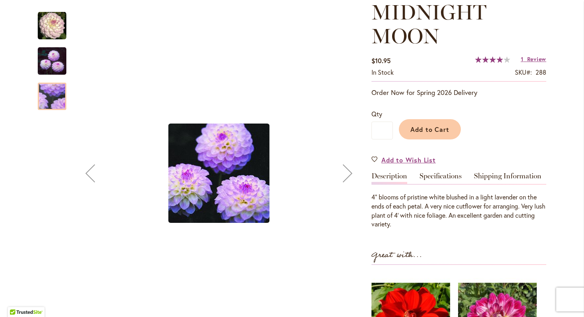
click at [52, 54] on img "MIDNIGHT MOON" at bounding box center [52, 61] width 29 height 29
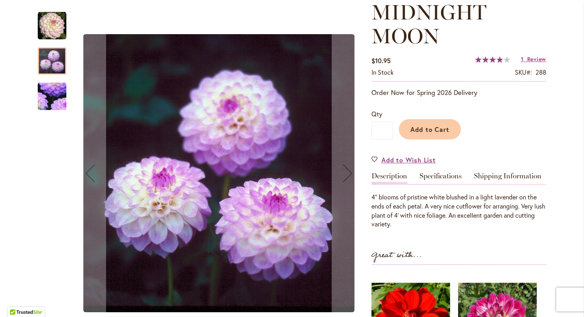
click at [53, 23] on img "MIDNIGHT MOON" at bounding box center [52, 26] width 29 height 29
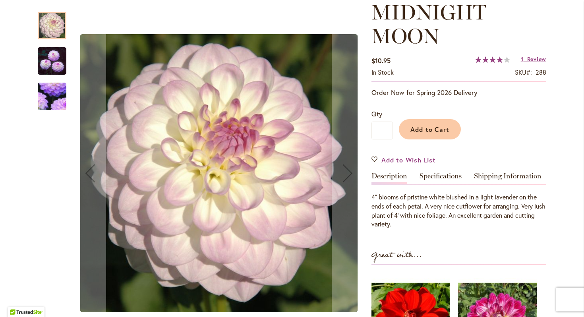
click at [50, 58] on img "MIDNIGHT MOON" at bounding box center [52, 61] width 29 height 29
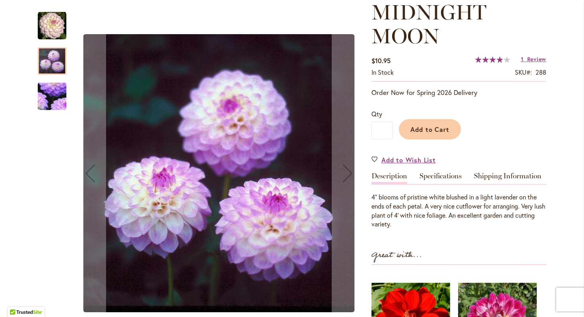
click at [48, 32] on img "MIDNIGHT MOON" at bounding box center [52, 26] width 29 height 29
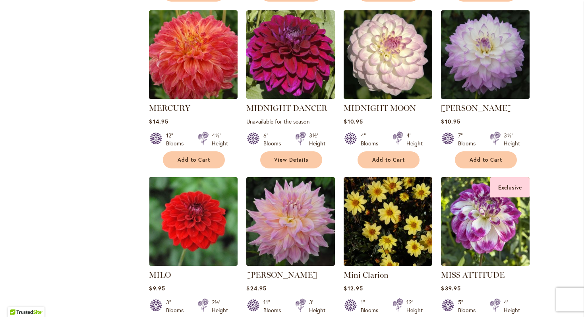
scroll to position [711, 0]
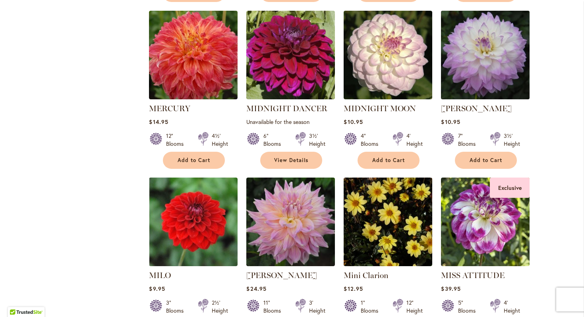
click at [450, 60] on img at bounding box center [485, 55] width 93 height 93
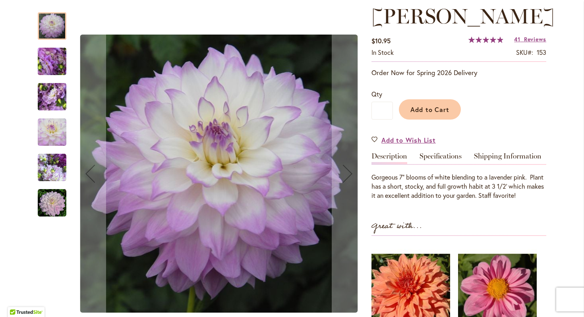
scroll to position [114, 0]
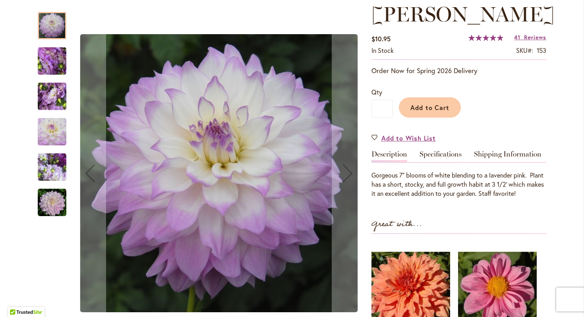
click at [53, 198] on img "MIKAYLA MIRANDA" at bounding box center [52, 202] width 29 height 29
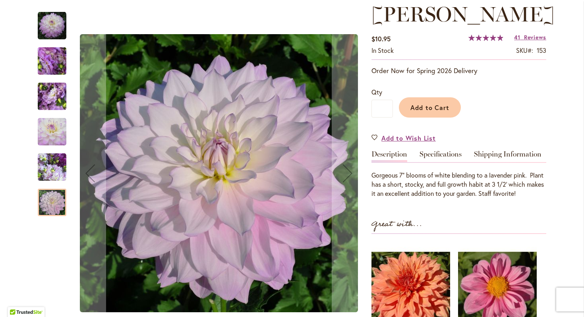
click at [49, 72] on img "MIKAYLA MIRANDA" at bounding box center [51, 61] width 57 height 43
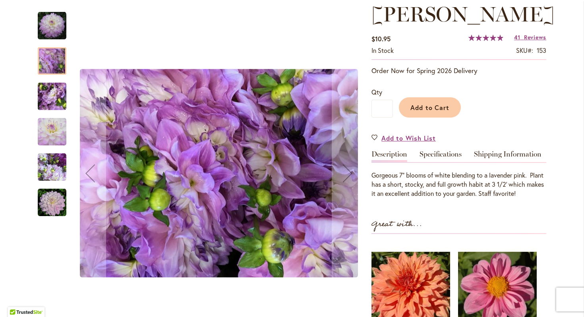
click at [51, 98] on img "MIKAYLA MIRANDA" at bounding box center [51, 96] width 57 height 43
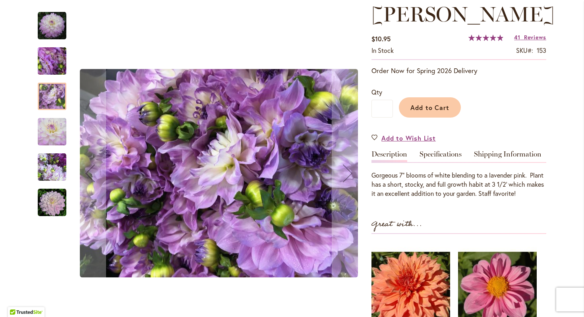
click at [54, 122] on img "MIKAYLA MIRANDA" at bounding box center [52, 132] width 29 height 29
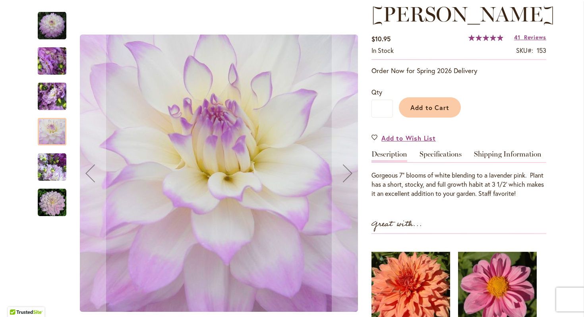
click at [56, 157] on img "MIKAYLA MIRANDA" at bounding box center [52, 167] width 29 height 29
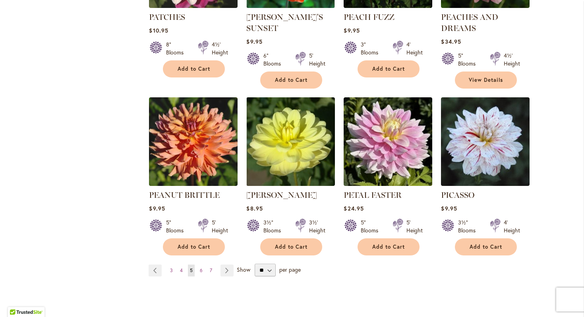
scroll to position [2690, 0]
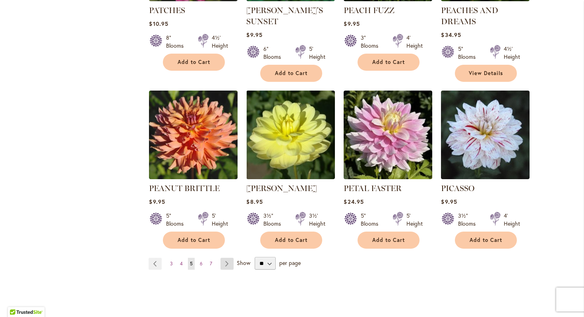
click at [227, 258] on link "Page Next" at bounding box center [227, 264] width 13 height 12
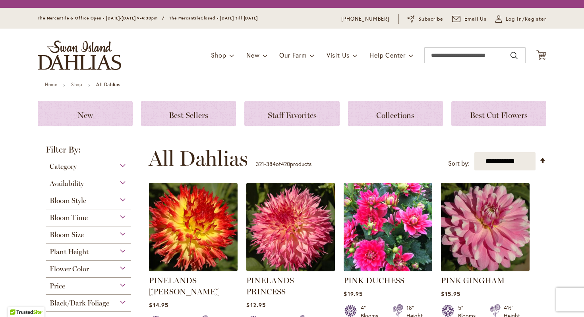
click at [227, 205] on img at bounding box center [193, 227] width 89 height 89
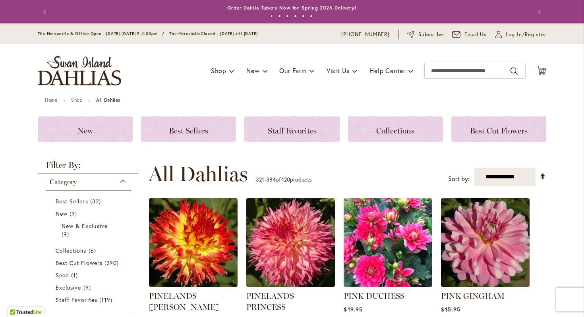
scroll to position [76, 0]
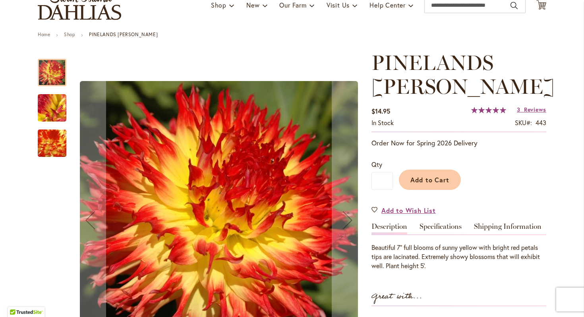
scroll to position [63, 0]
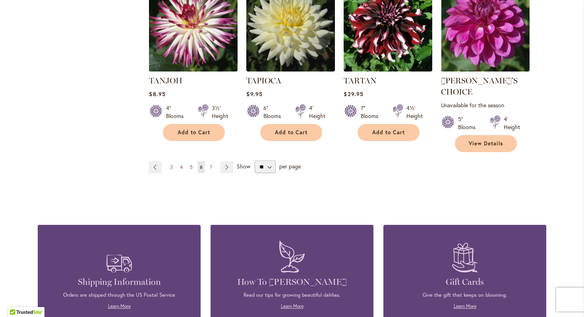
scroll to position [2764, 0]
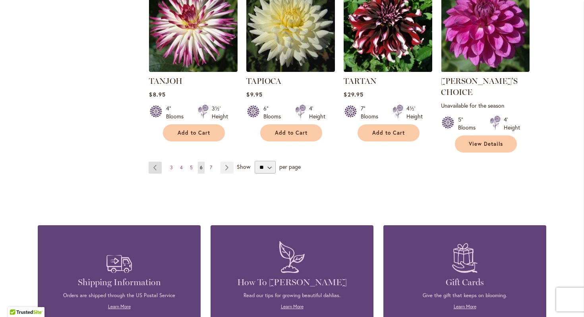
click at [157, 162] on link "Page Previous" at bounding box center [155, 168] width 13 height 12
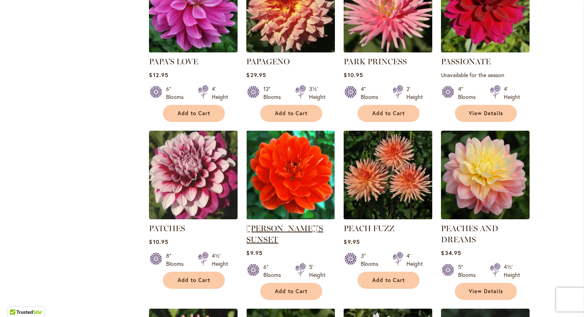
scroll to position [2471, 0]
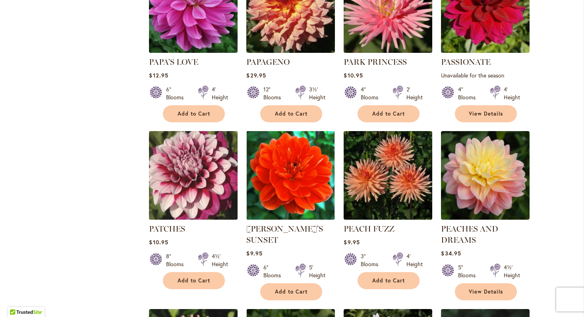
click at [206, 129] on img at bounding box center [193, 175] width 93 height 93
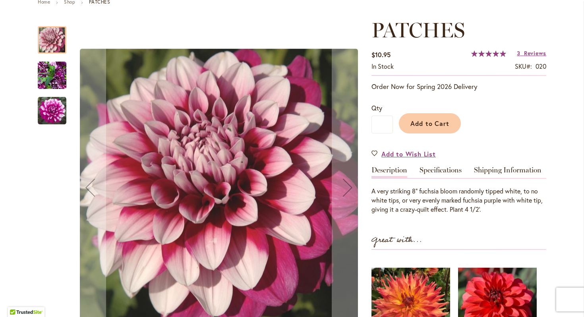
scroll to position [99, 0]
click at [50, 112] on img "Patches" at bounding box center [52, 110] width 29 height 29
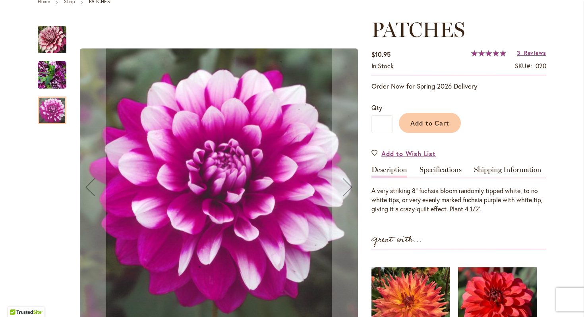
click at [58, 85] on img "Patches" at bounding box center [52, 75] width 29 height 38
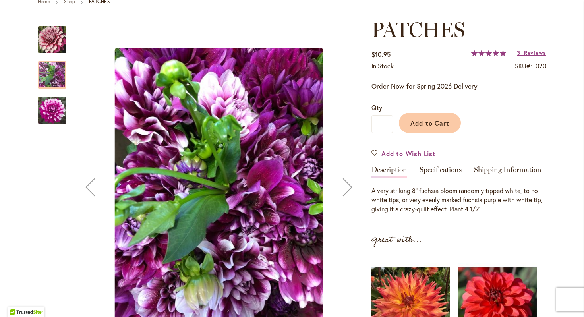
click at [54, 35] on img "Patches" at bounding box center [52, 39] width 29 height 29
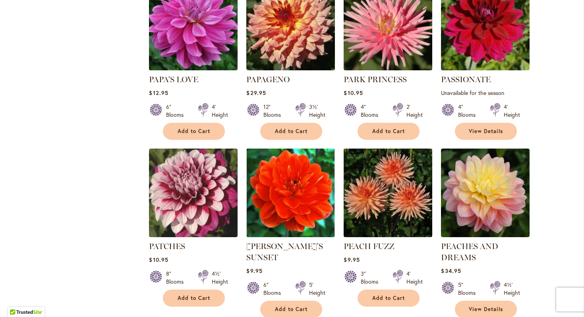
scroll to position [2446, 0]
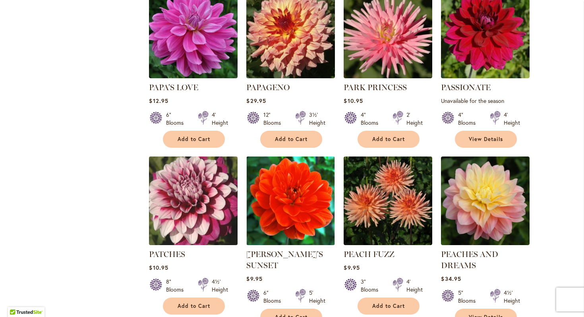
click at [182, 155] on img at bounding box center [193, 201] width 93 height 93
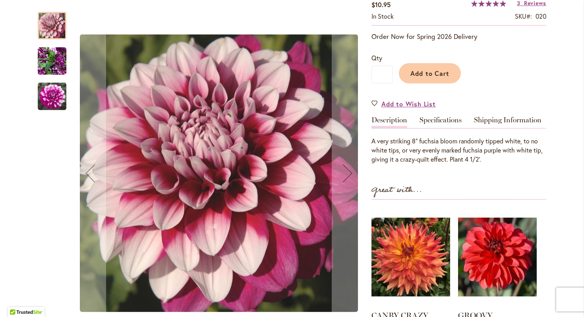
scroll to position [149, 0]
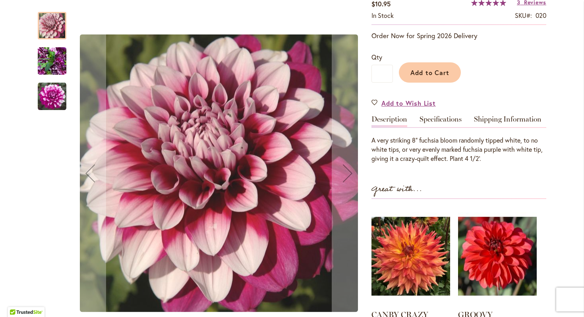
click at [57, 97] on img "Patches" at bounding box center [52, 96] width 29 height 29
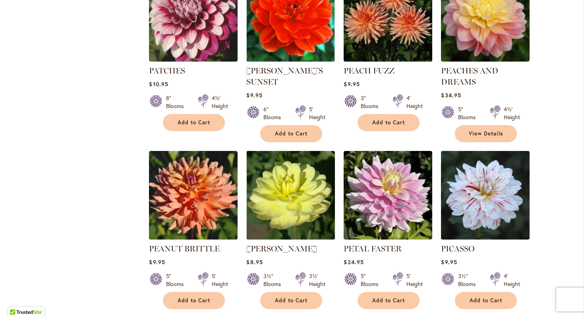
scroll to position [2634, 0]
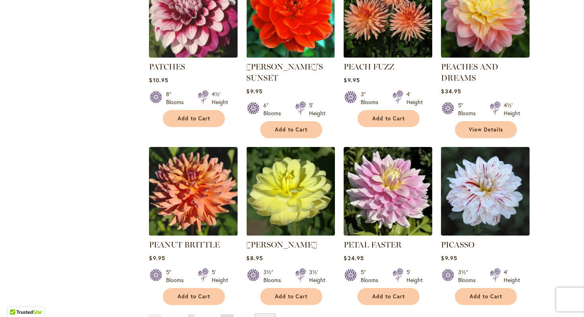
click at [225, 314] on link "Page Next" at bounding box center [227, 320] width 13 height 12
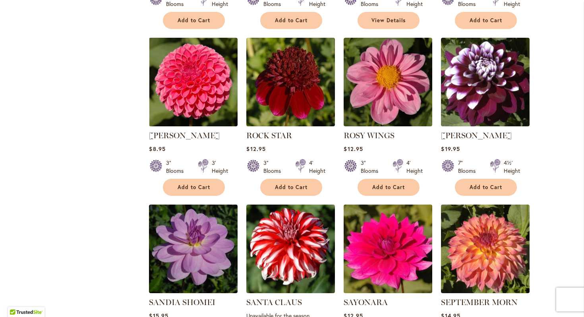
scroll to position [1019, 0]
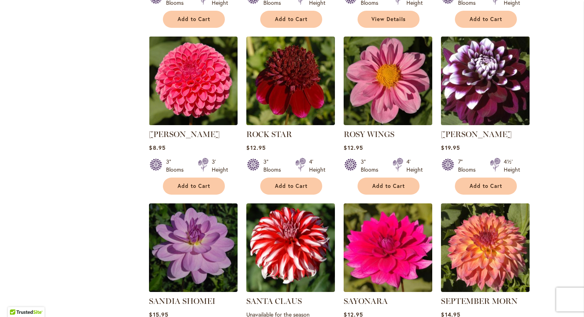
click at [499, 93] on img at bounding box center [485, 81] width 93 height 93
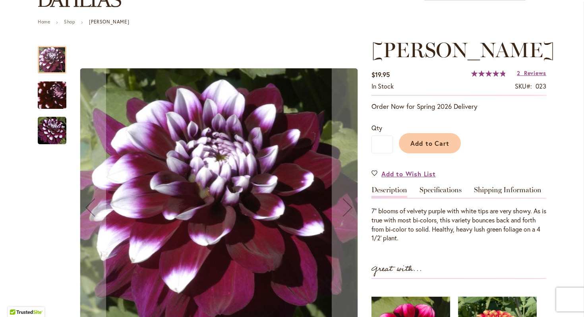
scroll to position [81, 0]
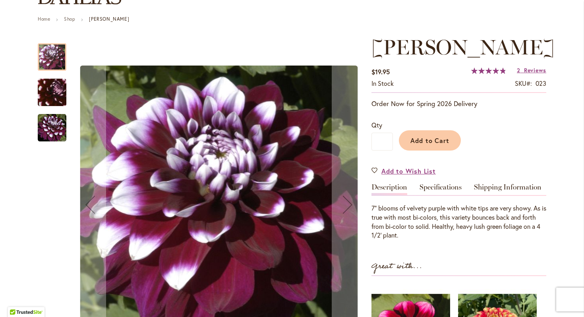
click at [51, 132] on img "Ryan C" at bounding box center [52, 128] width 29 height 29
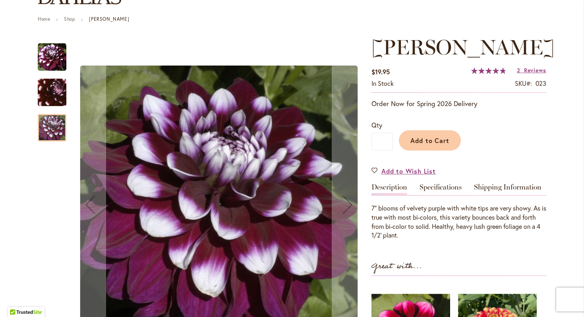
click at [47, 90] on img "Ryan C" at bounding box center [52, 92] width 56 height 55
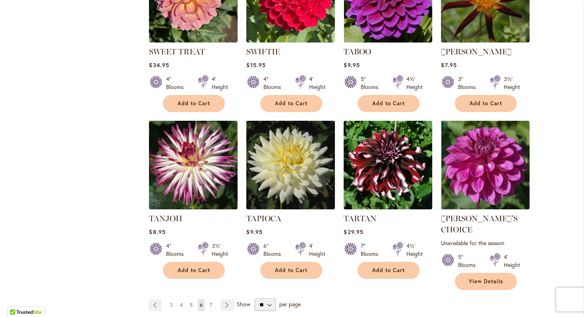
scroll to position [2628, 0]
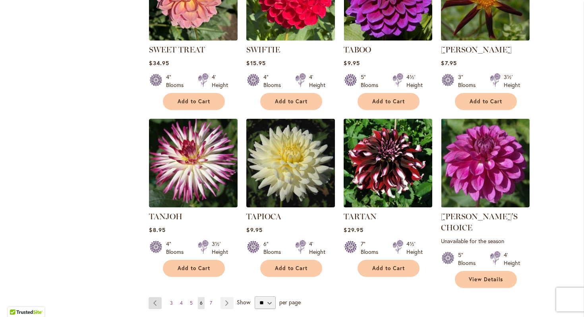
click at [154, 297] on link "Page Previous" at bounding box center [155, 303] width 13 height 12
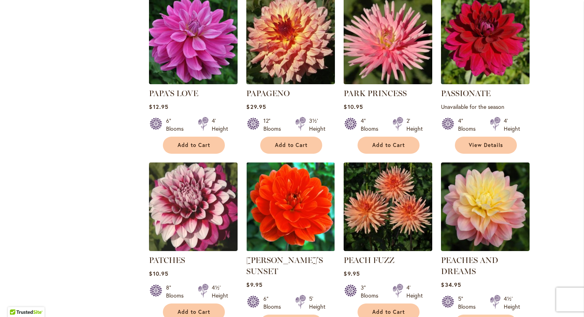
scroll to position [2438, 0]
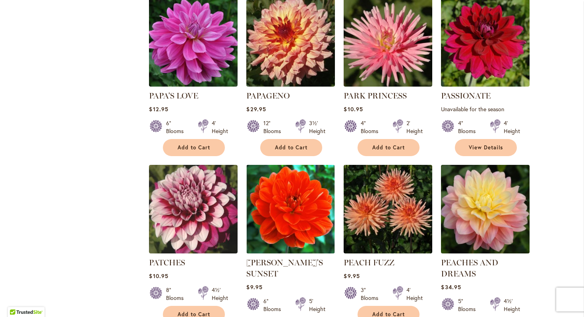
click at [476, 175] on img at bounding box center [485, 209] width 93 height 93
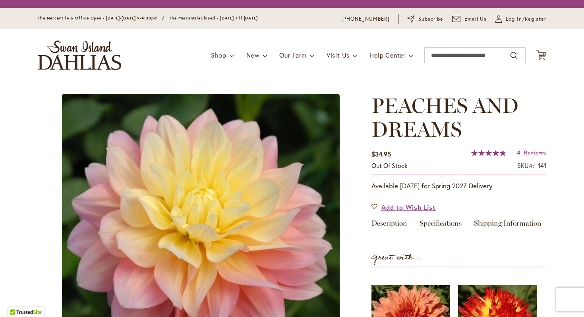
click at [470, 143] on div "PEACHES AND DREAMS $34.95 Out of stock SKU 141 Rating: 95 % of 100 4 Reviews Ad…" at bounding box center [459, 285] width 175 height 382
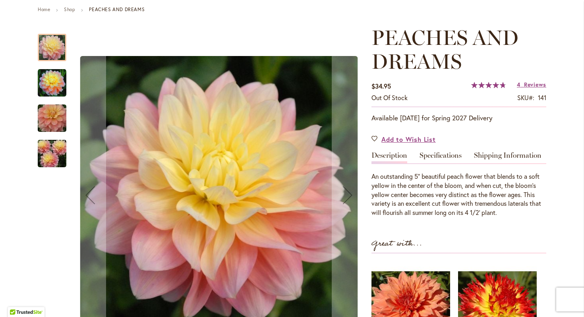
scroll to position [95, 0]
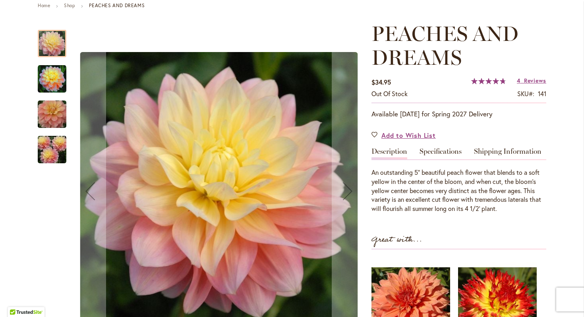
click at [53, 149] on img "PEACHES AND DREAMS" at bounding box center [51, 150] width 57 height 38
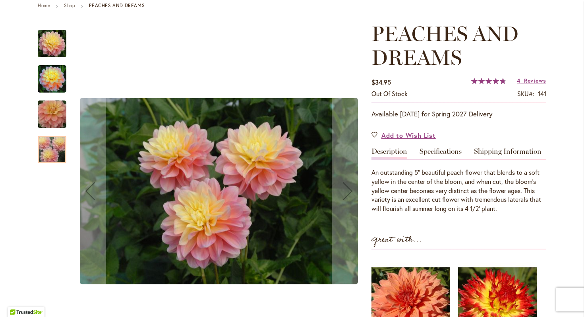
click at [50, 81] on img "PEACHES AND DREAMS" at bounding box center [52, 79] width 29 height 29
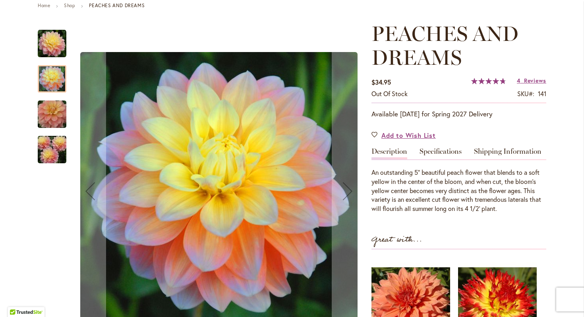
click at [57, 40] on img "PEACHES AND DREAMS" at bounding box center [52, 43] width 29 height 29
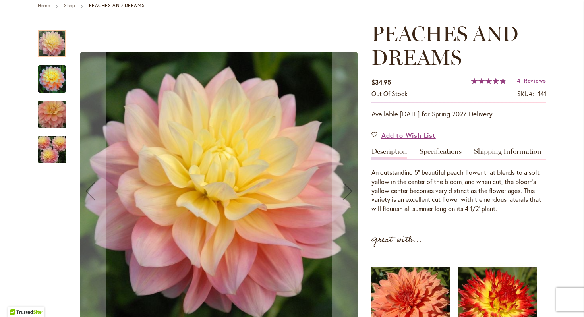
click at [49, 111] on img "PEACHES AND DREAMS" at bounding box center [51, 114] width 57 height 38
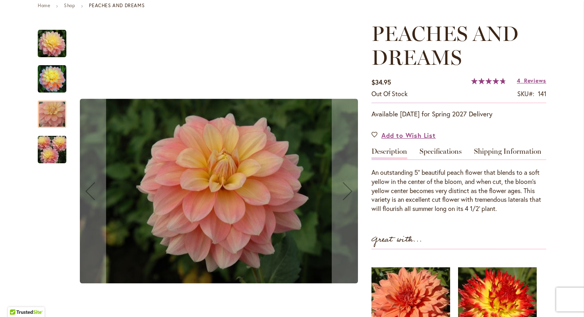
click at [51, 146] on img "PEACHES AND DREAMS" at bounding box center [51, 150] width 57 height 38
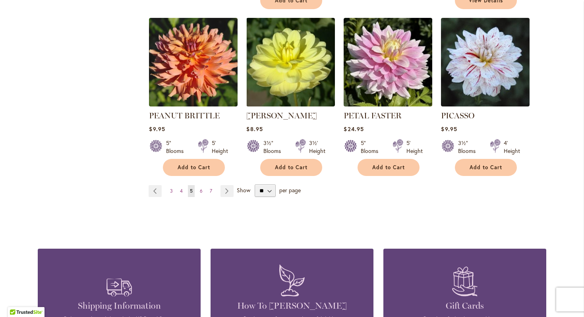
scroll to position [2763, 0]
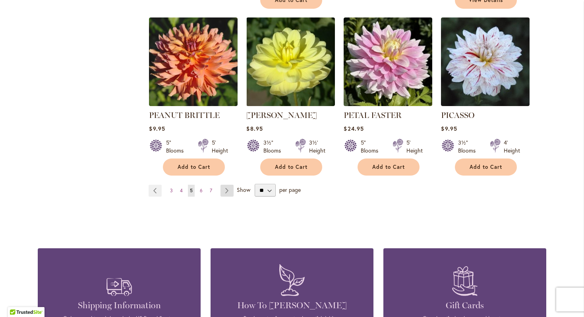
click at [227, 185] on link "Page Next" at bounding box center [227, 191] width 13 height 12
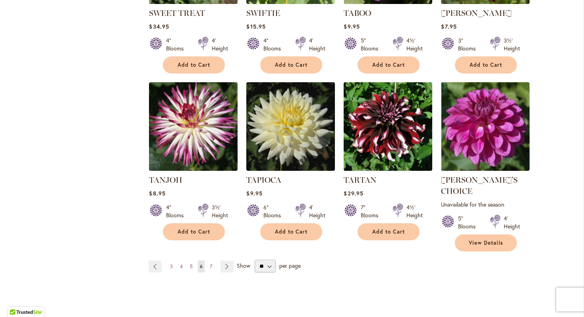
scroll to position [2668, 0]
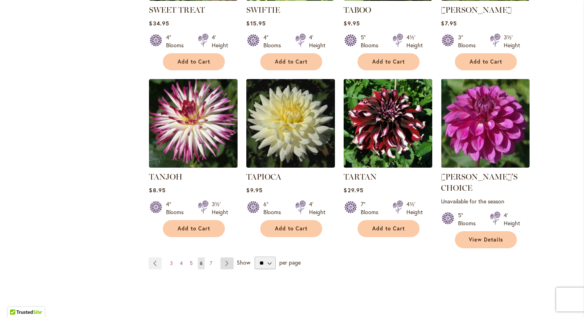
click at [230, 258] on link "Page Next" at bounding box center [227, 264] width 13 height 12
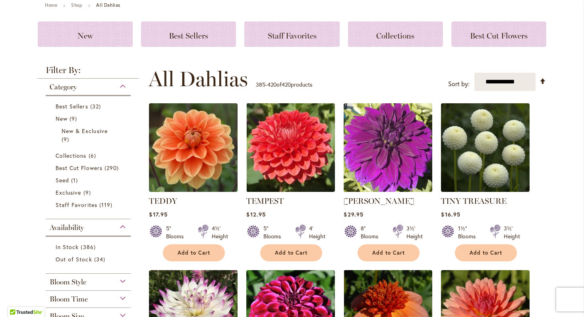
scroll to position [96, 0]
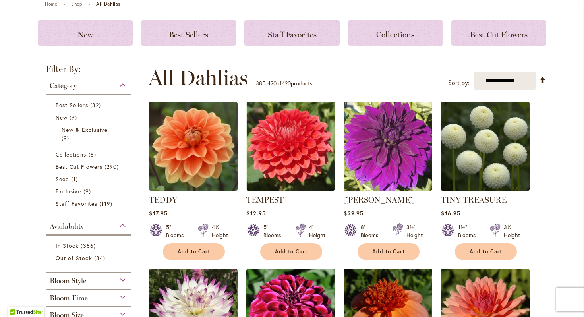
click at [497, 143] on img at bounding box center [485, 146] width 93 height 93
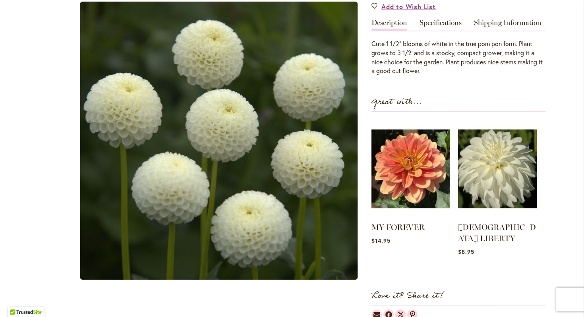
scroll to position [239, 0]
